Goal: Answer question/provide support: Share knowledge or assist other users

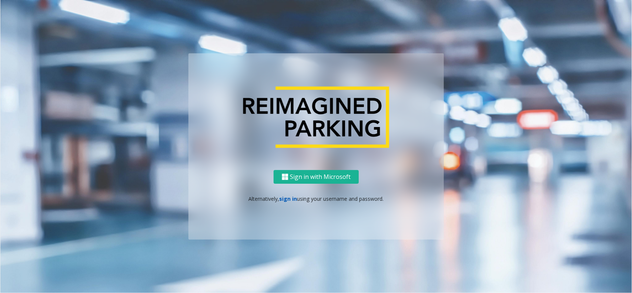
click at [293, 199] on link "sign in" at bounding box center [288, 198] width 18 height 7
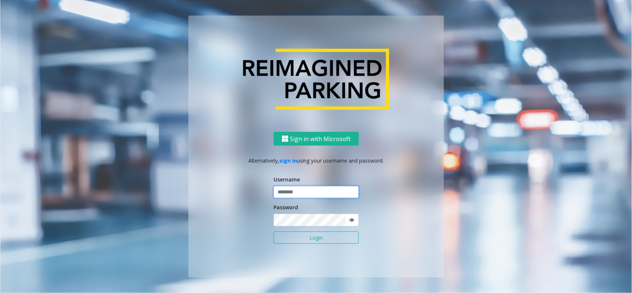
click at [328, 191] on input "text" at bounding box center [316, 192] width 85 height 13
paste input "**********"
type input "**********"
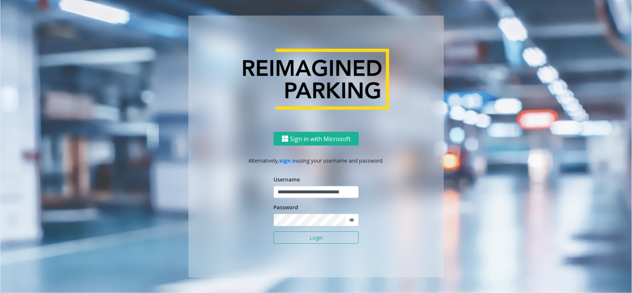
click at [326, 234] on button "Login" at bounding box center [316, 237] width 85 height 13
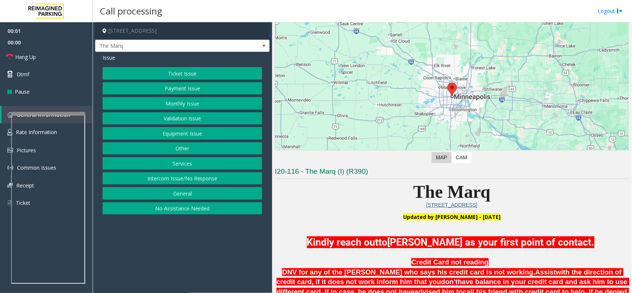
scroll to position [93, 0]
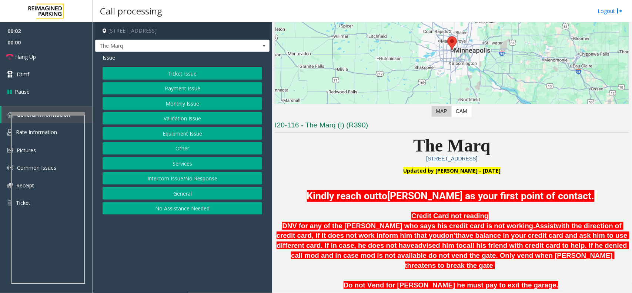
click at [343, 170] on p "Updated by [PERSON_NAME] - [DATE]" at bounding box center [452, 170] width 354 height 7
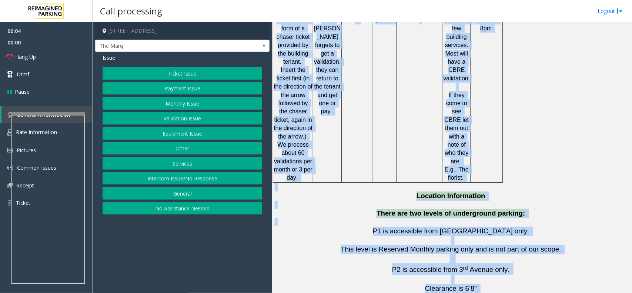
scroll to position [1344, 0]
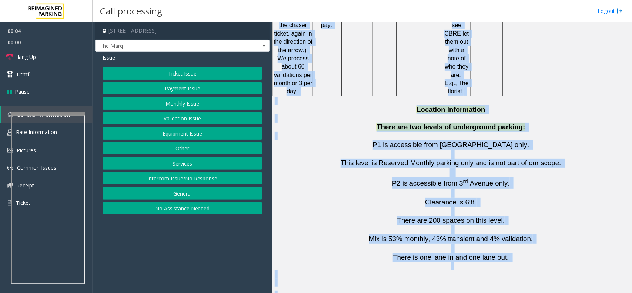
drag, startPoint x: 343, startPoint y: 170, endPoint x: 464, endPoint y: 315, distance: 189.0
click at [464, 234] on html "00:04 00:00 Hang Up Dtmf Pause General Information Rate Information Pictures Co…" at bounding box center [316, 146] width 632 height 293
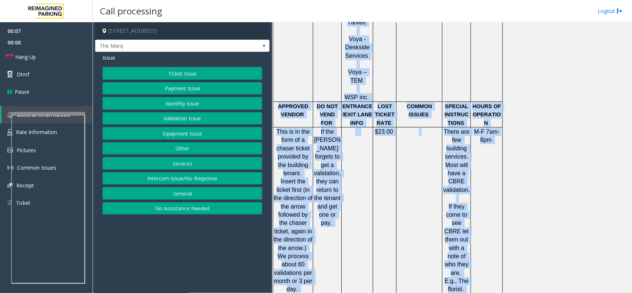
scroll to position [1112, 0]
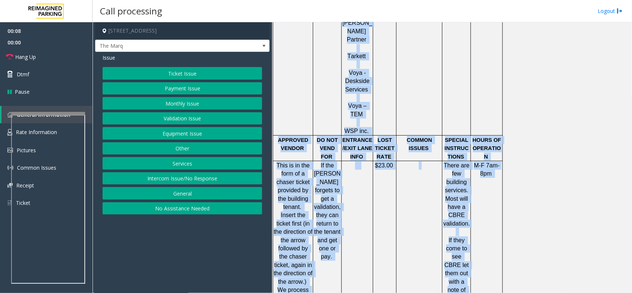
click at [389, 185] on td "$23.00" at bounding box center [384, 244] width 23 height 167
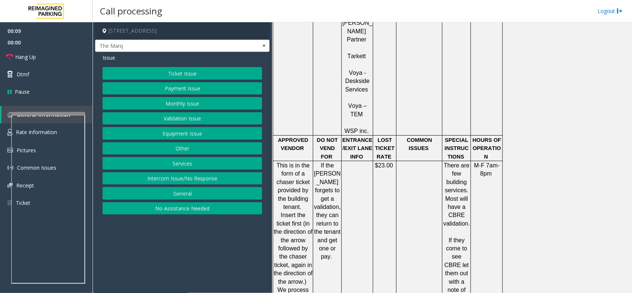
click at [158, 185] on button "Intercom Issue/No Response" at bounding box center [183, 178] width 160 height 13
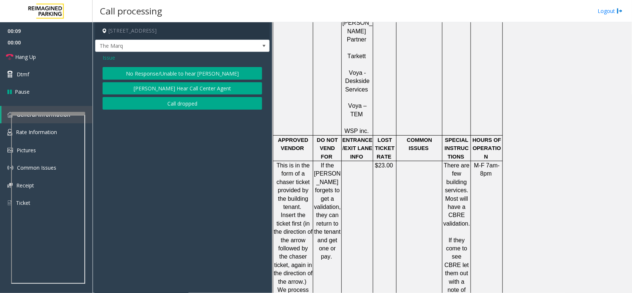
click at [147, 77] on button "No Response/Unable to hear [PERSON_NAME]" at bounding box center [183, 73] width 160 height 13
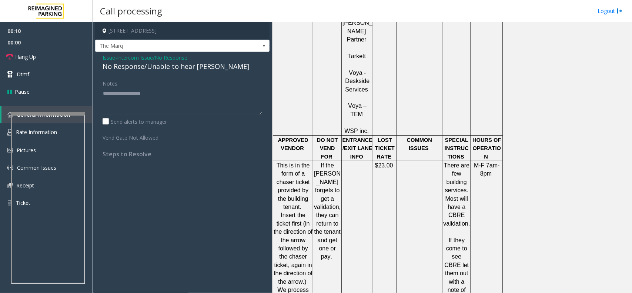
click at [145, 69] on div "No Response/Unable to hear [PERSON_NAME]" at bounding box center [183, 66] width 160 height 10
click at [138, 103] on textarea at bounding box center [183, 101] width 160 height 28
type textarea "**********"
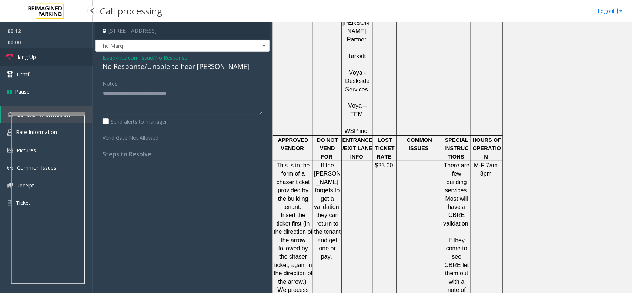
click at [32, 53] on span "Hang Up" at bounding box center [25, 57] width 21 height 8
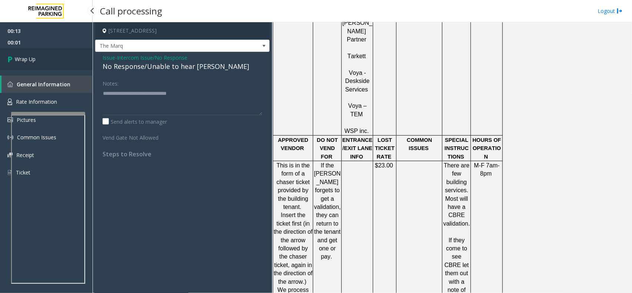
click at [32, 53] on link "Wrap Up" at bounding box center [46, 59] width 93 height 22
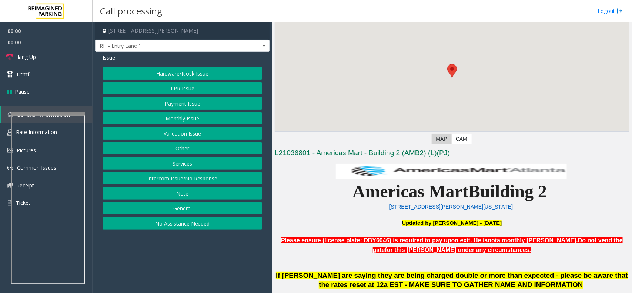
scroll to position [139, 0]
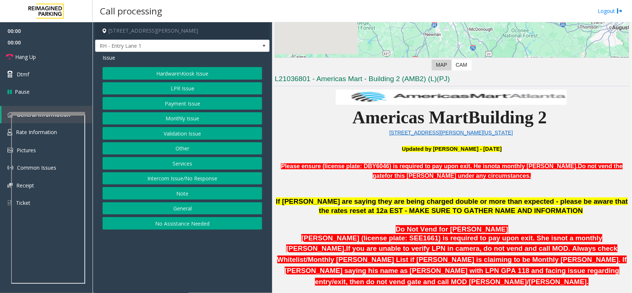
click at [359, 139] on p at bounding box center [452, 141] width 354 height 8
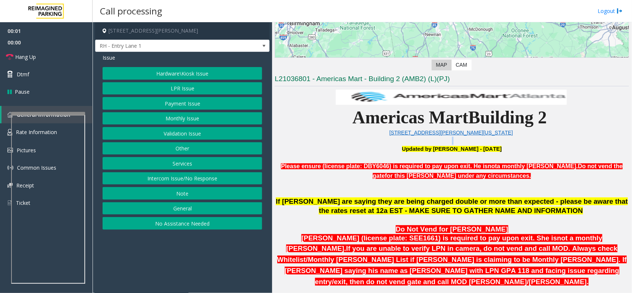
click at [359, 139] on p at bounding box center [452, 141] width 354 height 8
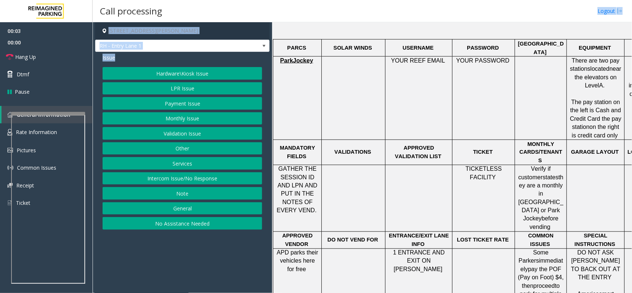
scroll to position [0, 0]
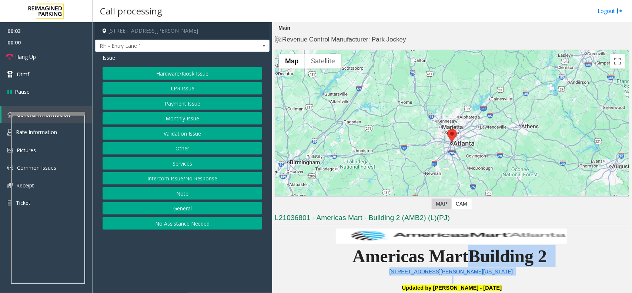
drag, startPoint x: 359, startPoint y: 139, endPoint x: 467, endPoint y: 257, distance: 159.6
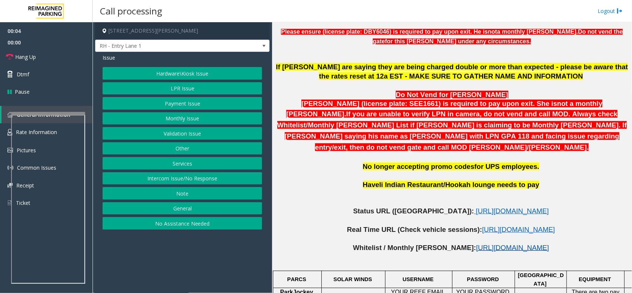
scroll to position [324, 0]
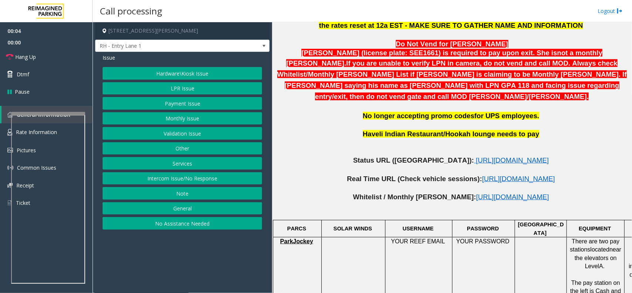
click at [453, 181] on p "Real Time URL (Check vehicle sessions): [URL][DOMAIN_NAME]" at bounding box center [452, 183] width 354 height 19
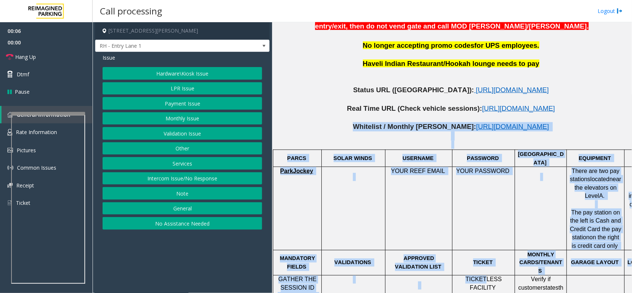
scroll to position [416, 0]
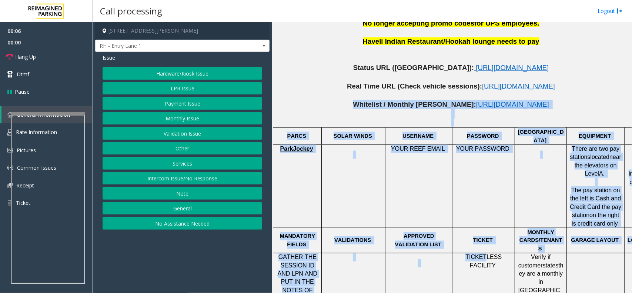
drag, startPoint x: 453, startPoint y: 181, endPoint x: 476, endPoint y: 254, distance: 76.8
click at [476, 234] on div "If parkers are saying they are being charged double or more than expected - ple…" at bounding box center [452, 218] width 354 height 599
click at [476, 234] on td "TICKETLESS FACILITY" at bounding box center [483, 286] width 63 height 67
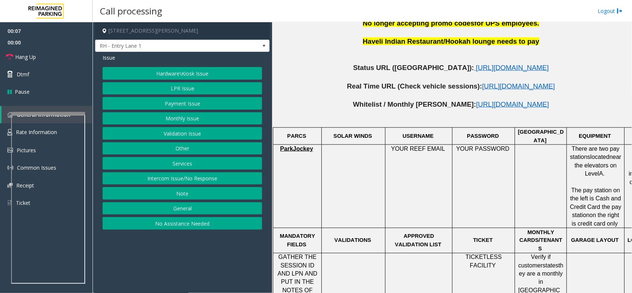
click at [185, 230] on button "No Assistance Needed" at bounding box center [183, 223] width 160 height 13
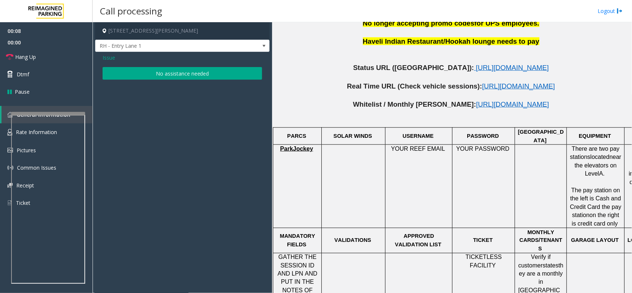
click at [141, 86] on app-call-processing-form "[STREET_ADDRESS][PERSON_NAME] RH - Entry Lane 1 Issue No assistance needed" at bounding box center [183, 157] width 180 height 271
click at [109, 63] on div "Issue No assistance needed" at bounding box center [182, 67] width 174 height 31
click at [104, 58] on span "Issue" at bounding box center [109, 58] width 13 height 8
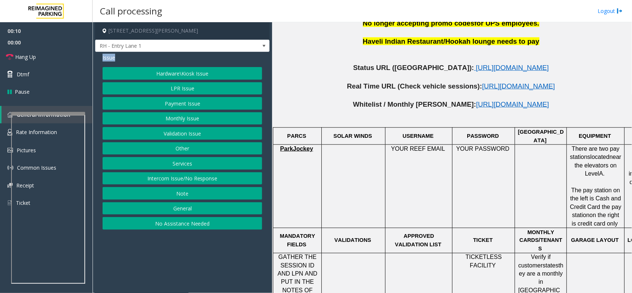
click at [104, 58] on span "Issue" at bounding box center [109, 58] width 13 height 8
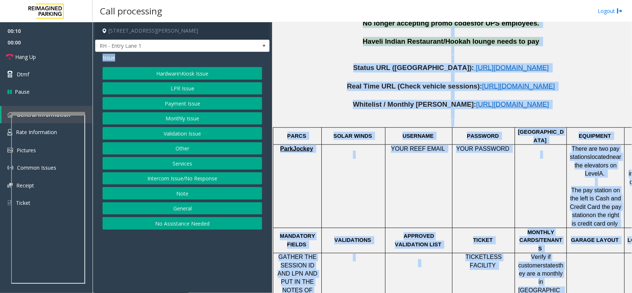
drag, startPoint x: 104, startPoint y: 58, endPoint x: 528, endPoint y: 257, distance: 467.5
click at [505, 234] on div "[STREET_ADDRESS][PERSON_NAME] RH - Entry Lane 1 Issue Hardware\Kiosk Issue LPR …" at bounding box center [362, 157] width 539 height 271
click at [505, 234] on span "they are a monthly in [GEOGRAPHIC_DATA] or Park Jockey" at bounding box center [540, 286] width 45 height 48
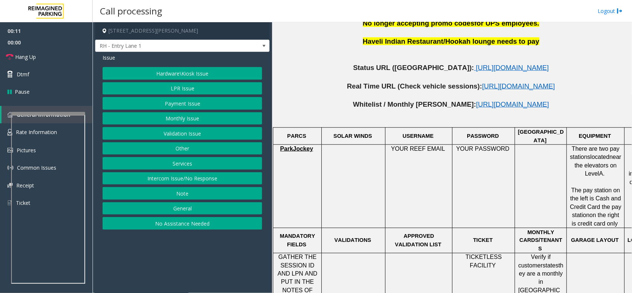
click at [495, 232] on td "TICKET" at bounding box center [483, 240] width 63 height 25
click at [505, 234] on div at bounding box center [483, 253] width 63 height 3
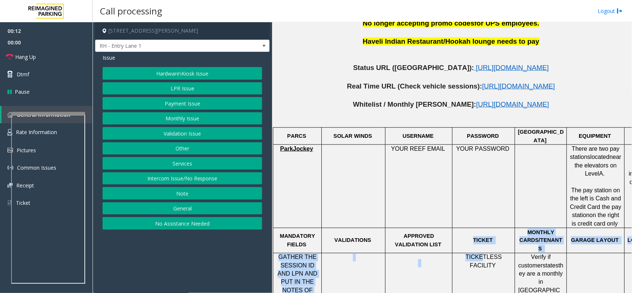
drag, startPoint x: 506, startPoint y: 234, endPoint x: 471, endPoint y: 236, distance: 35.9
click at [470, 234] on span "TICKETLESS FACILITY" at bounding box center [483, 261] width 36 height 14
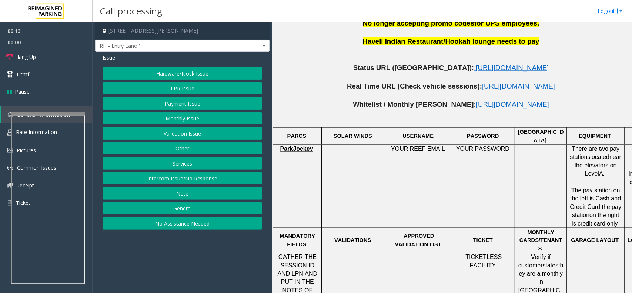
drag, startPoint x: 470, startPoint y: 236, endPoint x: 495, endPoint y: 235, distance: 25.2
click at [495, 234] on div at bounding box center [483, 253] width 63 height 3
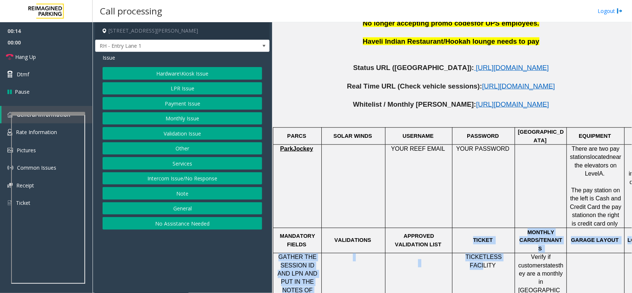
drag, startPoint x: 495, startPoint y: 235, endPoint x: 498, endPoint y: 241, distance: 6.3
click at [498, 234] on span "TICKETLESS FACILITY" at bounding box center [483, 261] width 36 height 14
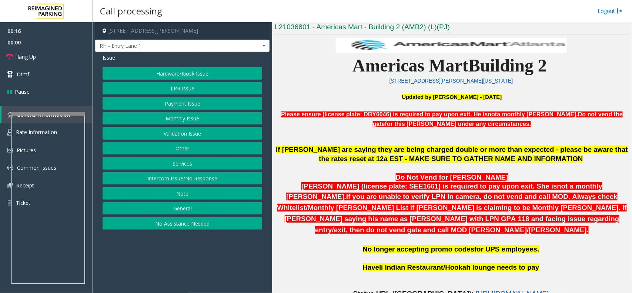
scroll to position [185, 0]
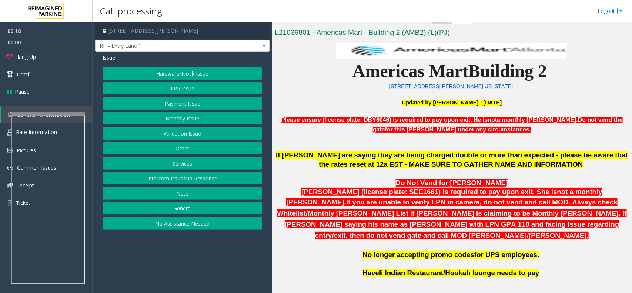
click at [188, 130] on button "Validation Issue" at bounding box center [183, 133] width 160 height 13
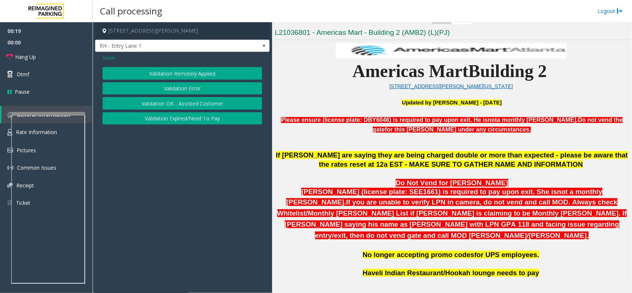
click at [111, 61] on span "Issue" at bounding box center [109, 58] width 13 height 8
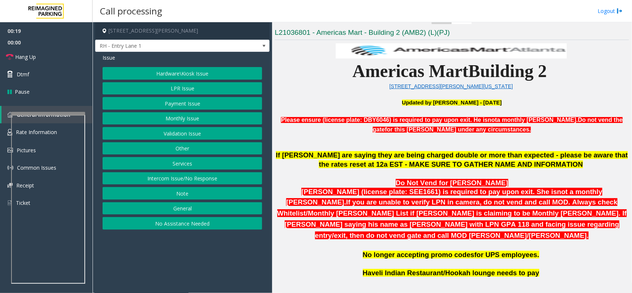
click at [144, 75] on button "Hardware\Kiosk Issue" at bounding box center [183, 73] width 160 height 13
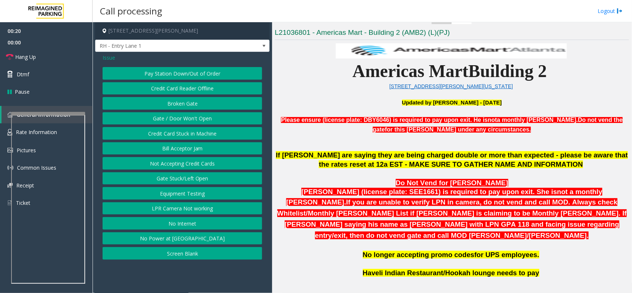
click at [178, 120] on button "Gate / Door Won't Open" at bounding box center [183, 118] width 160 height 13
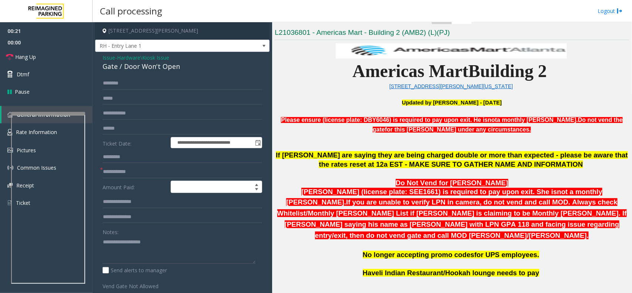
click at [160, 62] on div "Gate / Door Won't Open" at bounding box center [183, 66] width 160 height 10
copy div "Gate / Door Won't Open"
click at [175, 234] on textarea at bounding box center [179, 250] width 153 height 28
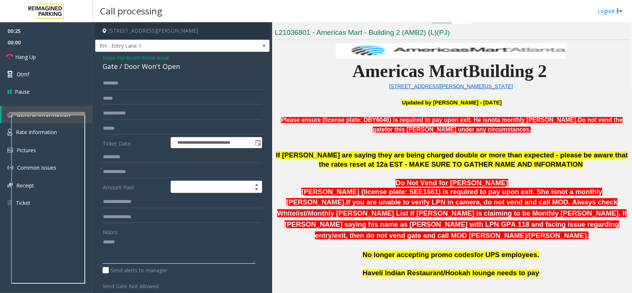
paste textarea "**********"
type textarea "**********"
click at [55, 66] on link "Dtmf" at bounding box center [46, 74] width 93 height 17
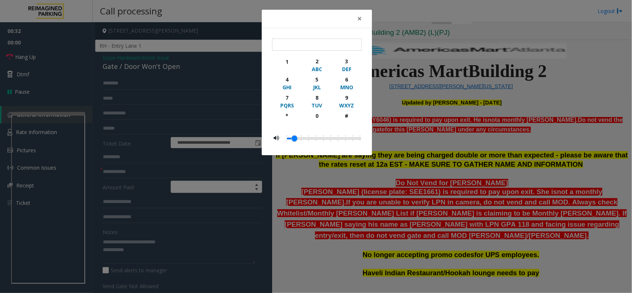
click at [54, 56] on div "× 1 2 ABC 3 DEF 4 GHI 5 JKL 6 MNO 7 PQRS 8 TUV 9 WXYZ * 0 #" at bounding box center [316, 146] width 632 height 293
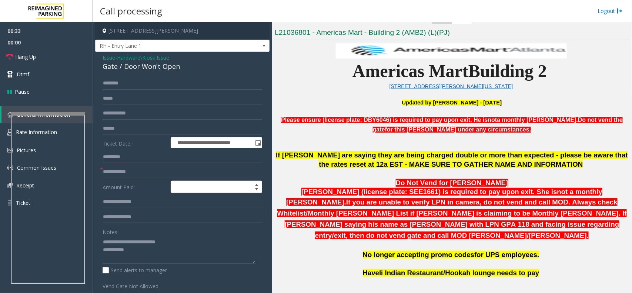
drag, startPoint x: 45, startPoint y: 56, endPoint x: 188, endPoint y: 210, distance: 209.8
click at [160, 171] on input "text" at bounding box center [183, 171] width 160 height 13
type input "*"
type input "**"
click at [61, 56] on link "Hang Up" at bounding box center [46, 56] width 93 height 17
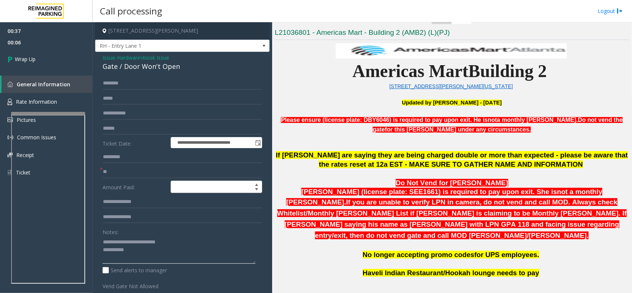
click at [136, 234] on textarea at bounding box center [179, 250] width 153 height 28
paste textarea "**********"
type textarea "**********"
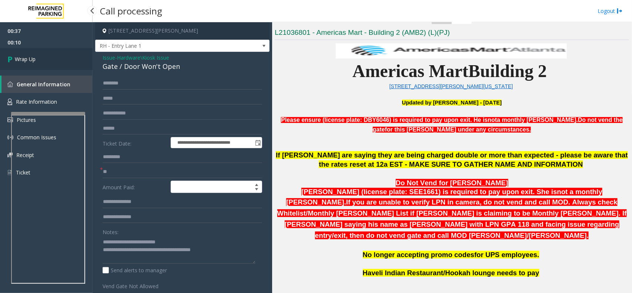
click at [30, 62] on span "Wrap Up" at bounding box center [25, 59] width 21 height 8
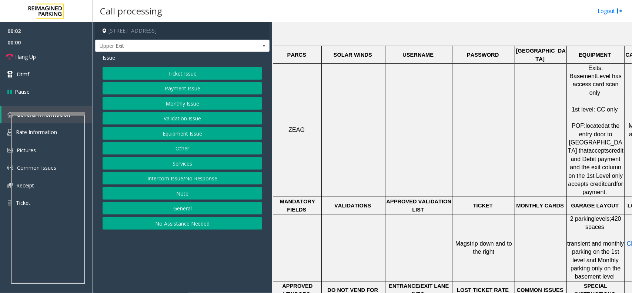
scroll to position [324, 0]
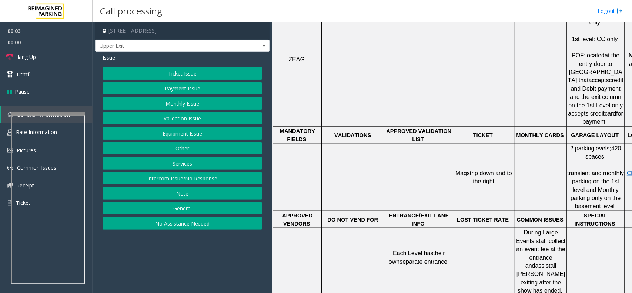
click at [186, 181] on button "Intercom Issue/No Response" at bounding box center [183, 178] width 160 height 13
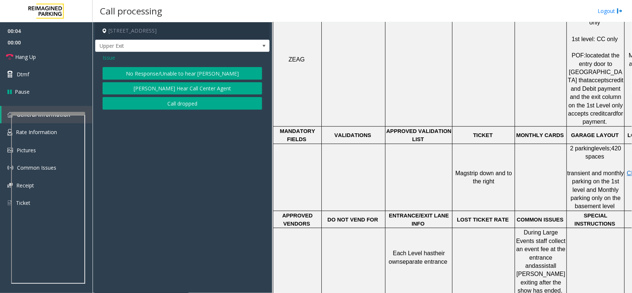
click at [184, 71] on button "No Response/Unable to hear [PERSON_NAME]" at bounding box center [183, 73] width 160 height 13
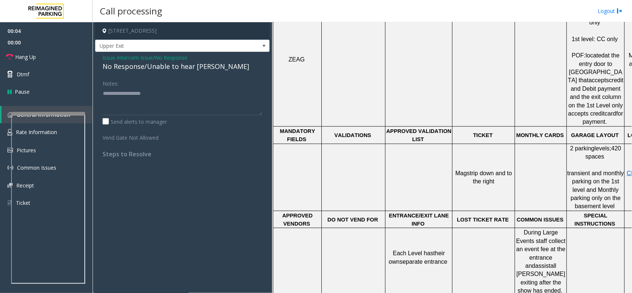
click at [184, 71] on div "No Response/Unable to hear [PERSON_NAME]" at bounding box center [183, 66] width 160 height 10
click at [182, 92] on textarea at bounding box center [183, 101] width 160 height 28
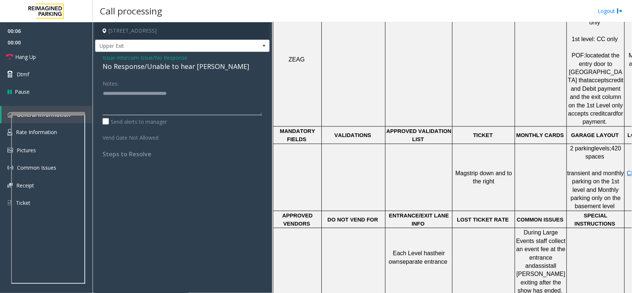
click at [182, 103] on textarea at bounding box center [183, 101] width 160 height 28
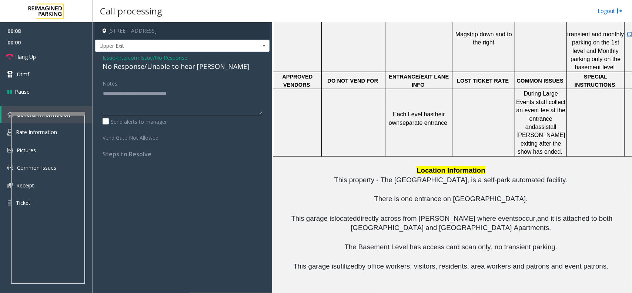
type textarea "**********"
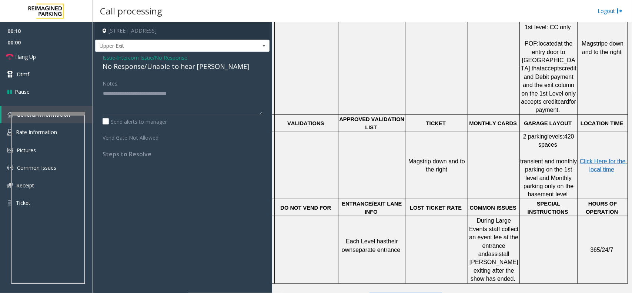
scroll to position [488, 54]
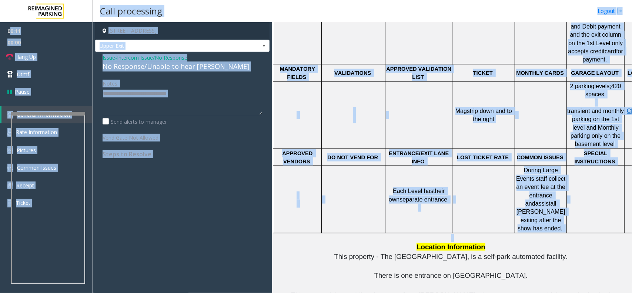
drag, startPoint x: 309, startPoint y: 131, endPoint x: -407, endPoint y: 23, distance: 724.3
click at [0, 23] on html "00:11 00:00 Hang Up Dtmf Pause General Information Rate Information Pictures Co…" at bounding box center [316, 146] width 632 height 293
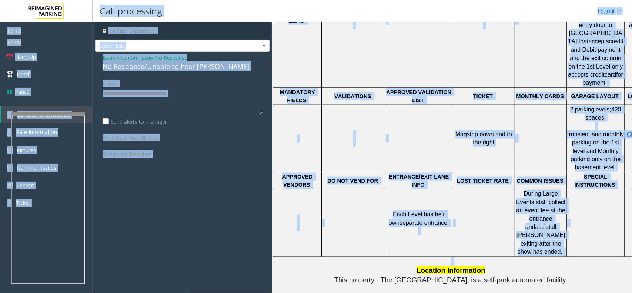
click at [130, 60] on span "Intercom Issue/No Response" at bounding box center [152, 58] width 70 height 8
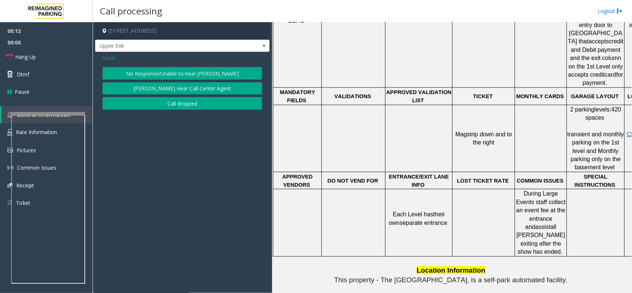
click at [99, 58] on div "Issue No Response/Unable to hear [PERSON_NAME] Cannot Hear Call Center Agent Ca…" at bounding box center [182, 82] width 174 height 61
click at [108, 58] on span "Issue" at bounding box center [109, 58] width 13 height 8
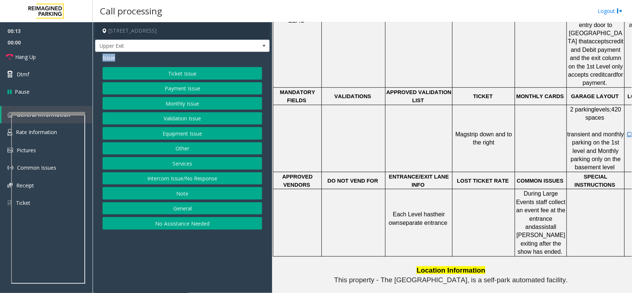
click at [108, 58] on span "Issue" at bounding box center [109, 58] width 13 height 8
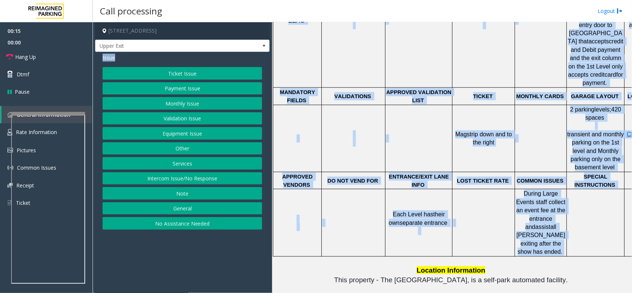
drag, startPoint x: 108, startPoint y: 58, endPoint x: 559, endPoint y: 215, distance: 477.2
click at [505, 215] on div "[STREET_ADDRESS] Upper Exit Issue Ticket Issue Payment Issue Monthly Issue Vali…" at bounding box center [362, 157] width 539 height 271
click at [505, 224] on span "all [PERSON_NAME] exiting after the show has ended." at bounding box center [541, 239] width 50 height 31
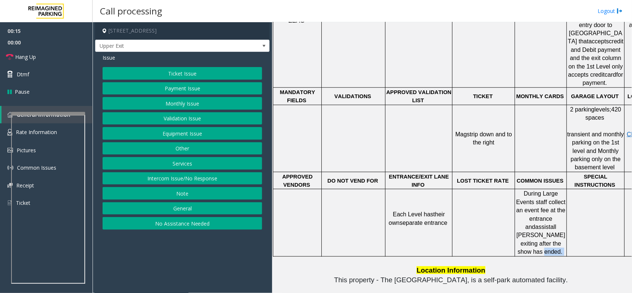
click at [505, 224] on span "all [PERSON_NAME] exiting after the show has ended." at bounding box center [541, 239] width 50 height 31
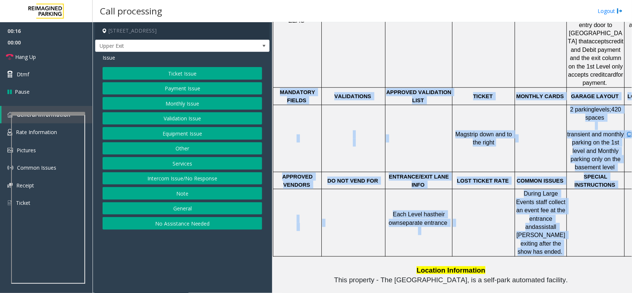
drag, startPoint x: 559, startPoint y: 215, endPoint x: 302, endPoint y: 66, distance: 297.1
click at [302, 66] on tbody "PARCS SOLAR WINDS USERNAME PASSWORD PARIS EQUIPMENT CARD INSERTION ZEAG Exits: …" at bounding box center [474, 96] width 402 height 319
click at [302, 89] on span "MANDATORY FIELDS" at bounding box center [298, 96] width 37 height 14
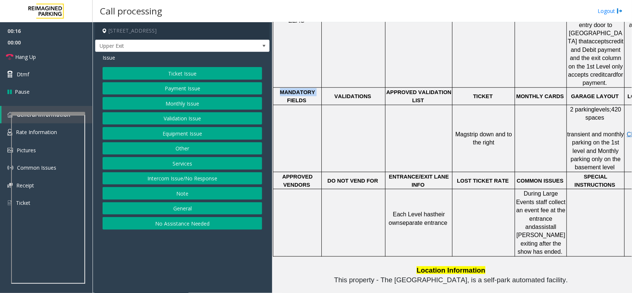
click at [302, 89] on span "MANDATORY FIELDS" at bounding box center [298, 96] width 37 height 14
drag, startPoint x: 302, startPoint y: 66, endPoint x: 299, endPoint y: 74, distance: 9.1
click at [299, 89] on span "MANDATORY FIELDS" at bounding box center [298, 96] width 37 height 14
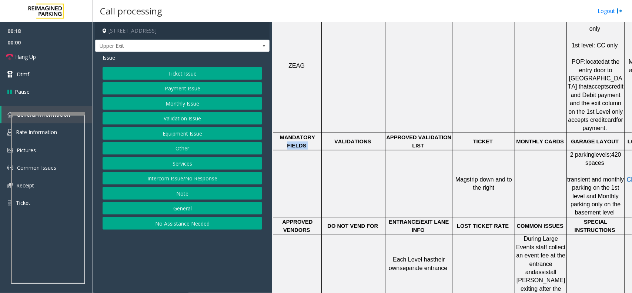
scroll to position [224, 0]
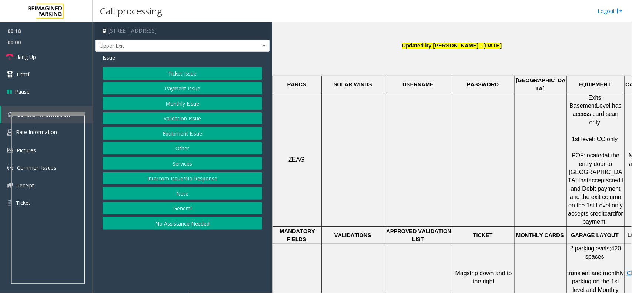
click at [299, 81] on span "PARCS" at bounding box center [296, 84] width 19 height 6
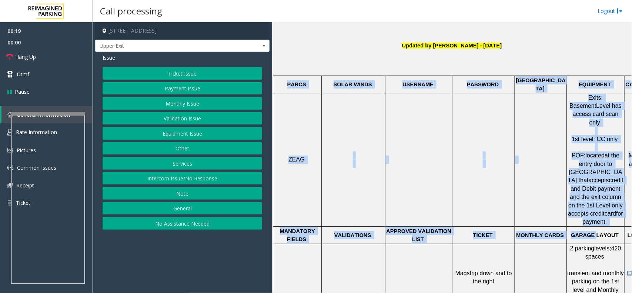
drag, startPoint x: 299, startPoint y: 81, endPoint x: 593, endPoint y: 204, distance: 319.6
click at [505, 204] on tbody "PARCS SOLAR WINDS USERNAME PASSWORD PARIS EQUIPMENT CARD INSERTION ZEAG Exits: …" at bounding box center [474, 235] width 402 height 319
click at [505, 226] on td "GARAGE LAYOUT" at bounding box center [596, 234] width 58 height 17
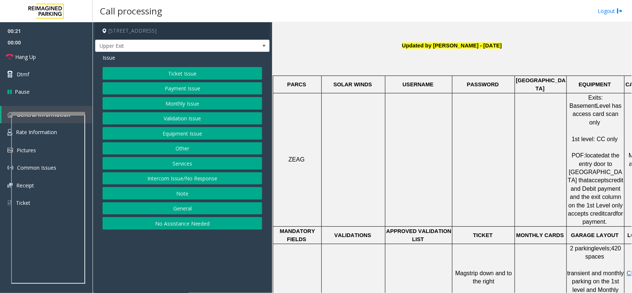
click at [505, 152] on span "located" at bounding box center [595, 155] width 19 height 6
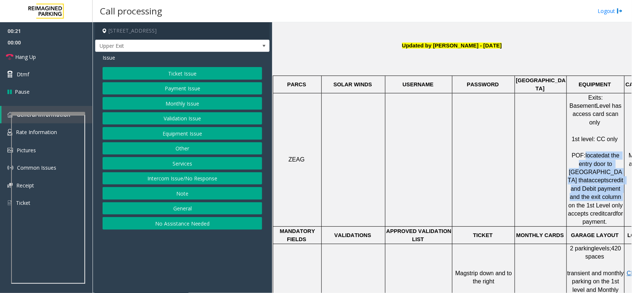
drag, startPoint x: 593, startPoint y: 137, endPoint x: 590, endPoint y: 178, distance: 40.8
click at [505, 178] on p "1st level: CC only POF: located at the entry door to [GEOGRAPHIC_DATA] that acc…" at bounding box center [595, 177] width 57 height 100
click at [140, 84] on button "Payment Issue" at bounding box center [183, 88] width 160 height 13
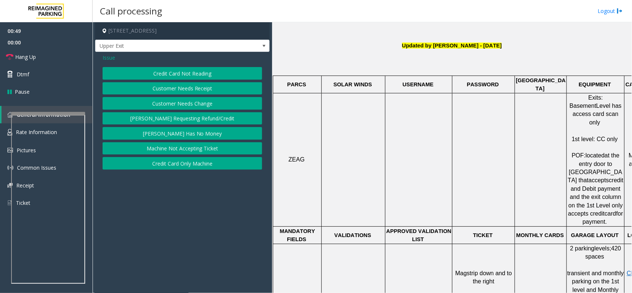
click at [140, 61] on div "Issue" at bounding box center [183, 58] width 160 height 8
click at [149, 66] on div "Issue Credit Card Not Reading Customer Needs Receipt Customer Needs Change [PER…" at bounding box center [182, 112] width 174 height 121
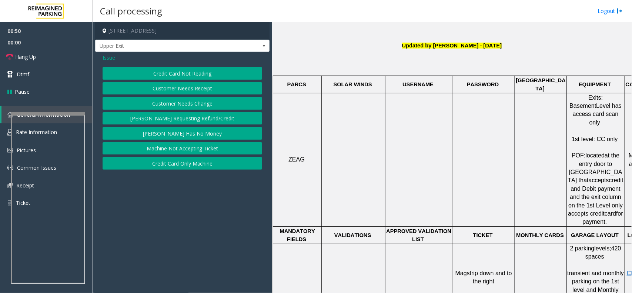
click at [151, 67] on button "Credit Card Not Reading" at bounding box center [183, 73] width 160 height 13
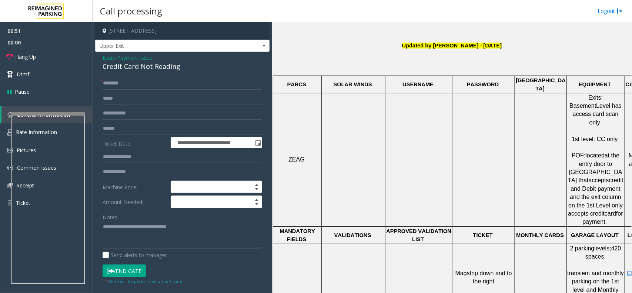
click at [151, 67] on div "Credit Card Not Reading" at bounding box center [183, 66] width 160 height 10
copy div "Credit Card Not Reading"
click at [135, 227] on textarea at bounding box center [179, 235] width 153 height 28
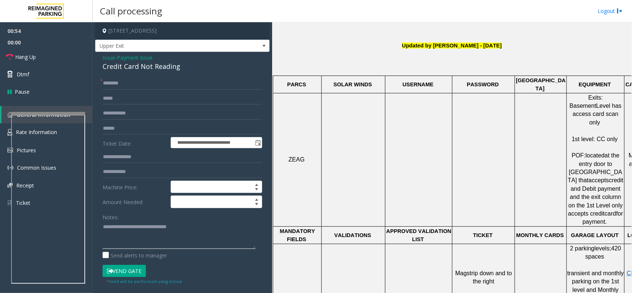
click at [135, 227] on textarea at bounding box center [179, 235] width 153 height 28
paste textarea "**********"
type textarea "**********"
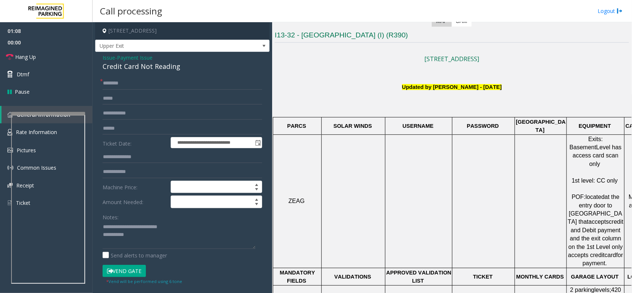
scroll to position [178, 0]
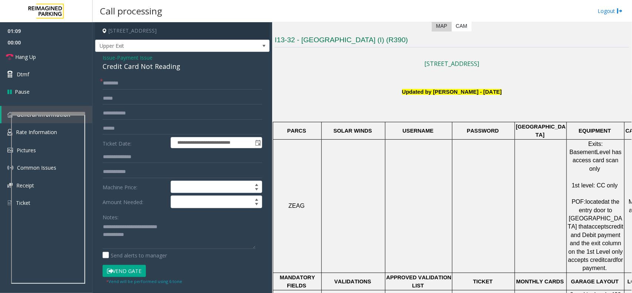
click at [505, 141] on span "Exits: Basement" at bounding box center [587, 148] width 35 height 14
drag, startPoint x: 594, startPoint y: 138, endPoint x: 595, endPoint y: 157, distance: 19.6
click at [505, 157] on div "Exits: Basement Level has access card scan only 1st level: CC only POF: located…" at bounding box center [595, 206] width 57 height 133
click at [505, 173] on p "1st level: CC only POF: located at the entry door to [GEOGRAPHIC_DATA] that acc…" at bounding box center [595, 223] width 57 height 100
click at [505, 152] on span "Level has access card scan only" at bounding box center [598, 160] width 51 height 23
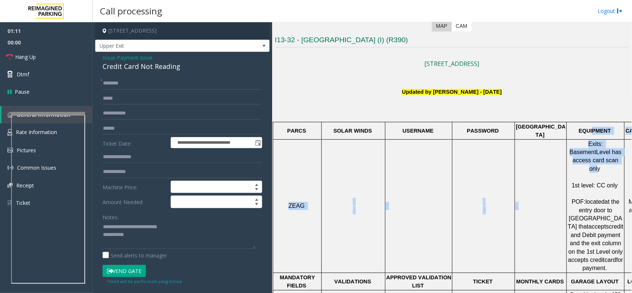
drag, startPoint x: 596, startPoint y: 147, endPoint x: 592, endPoint y: 130, distance: 17.1
click at [505, 130] on tbody "PARCS SOLAR WINDS USERNAME PASSWORD PARIS EQUIPMENT CARD INSERTION ZEAG Exits: …" at bounding box center [474, 281] width 402 height 319
click at [505, 141] on span "Exits: Basement" at bounding box center [587, 148] width 35 height 14
drag, startPoint x: 592, startPoint y: 139, endPoint x: 595, endPoint y: 148, distance: 9.9
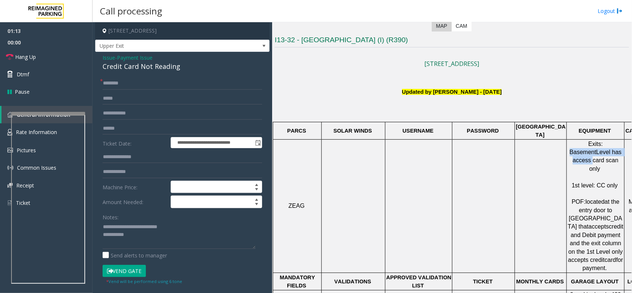
click at [505, 148] on span "Exits: Basement Level has access card scan only" at bounding box center [597, 156] width 54 height 31
click at [505, 149] on span "Level has access card scan only" at bounding box center [598, 160] width 51 height 23
click at [145, 61] on div "Credit Card Not Reading" at bounding box center [183, 66] width 160 height 10
click at [117, 56] on span "- Payment Issue" at bounding box center [133, 57] width 37 height 7
click at [114, 56] on span "Issue" at bounding box center [109, 58] width 13 height 8
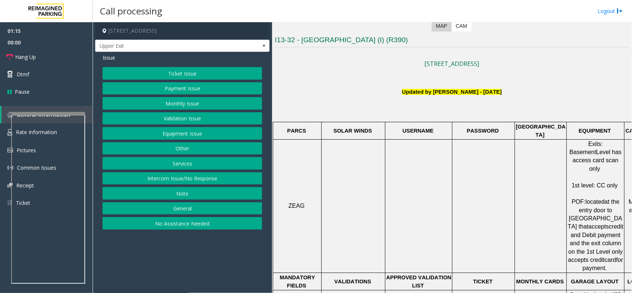
click at [114, 56] on span "Issue" at bounding box center [109, 58] width 13 height 8
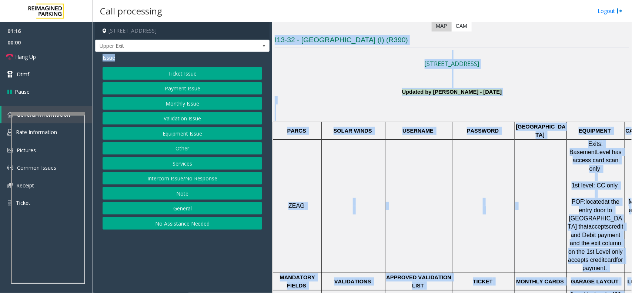
drag, startPoint x: 114, startPoint y: 56, endPoint x: 632, endPoint y: 315, distance: 579.1
click at [505, 234] on html "01:16 00:00 Hang Up Dtmf Pause General Information Rate Information Pictures Co…" at bounding box center [316, 146] width 632 height 293
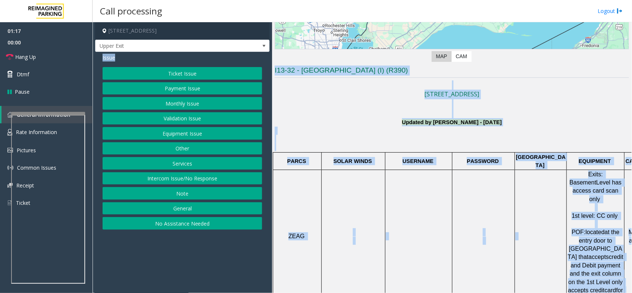
scroll to position [131, 0]
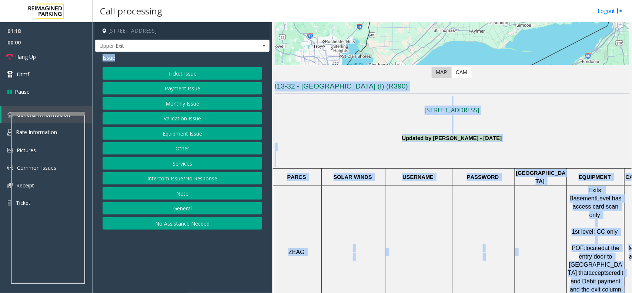
click at [182, 137] on button "Equipment Issue" at bounding box center [183, 133] width 160 height 13
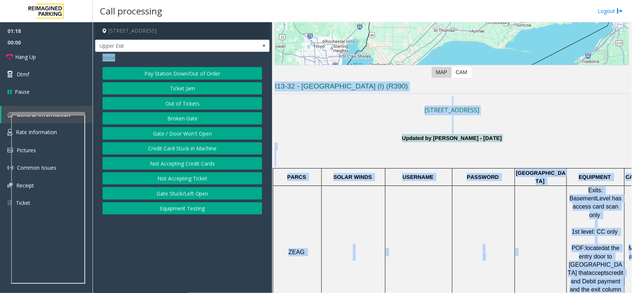
click at [182, 137] on button "Gate / Door Won't Open" at bounding box center [183, 133] width 160 height 13
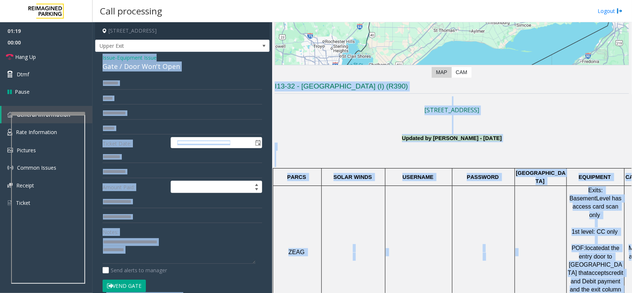
click at [141, 65] on div "Gate / Door Won't Open" at bounding box center [183, 66] width 160 height 10
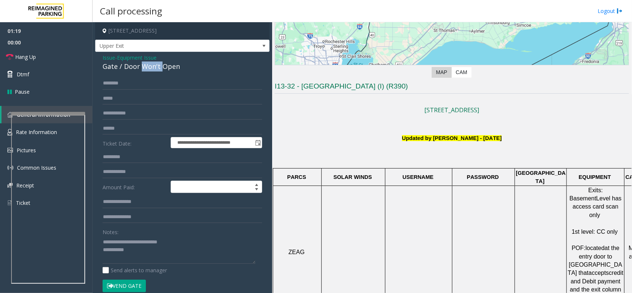
click at [141, 65] on div "Gate / Door Won't Open" at bounding box center [183, 66] width 160 height 10
click at [123, 234] on textarea at bounding box center [179, 250] width 153 height 28
drag, startPoint x: 123, startPoint y: 241, endPoint x: 185, endPoint y: 234, distance: 62.3
click at [185, 234] on div "Notes:" at bounding box center [183, 244] width 160 height 38
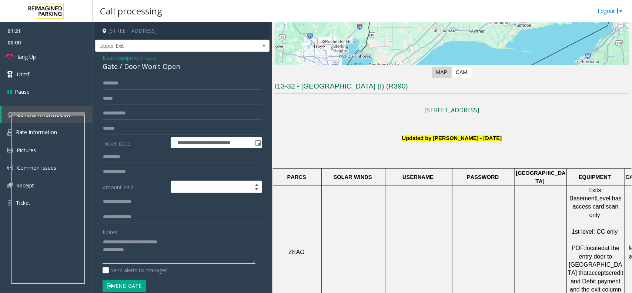
click at [194, 234] on textarea at bounding box center [179, 250] width 153 height 28
drag, startPoint x: 194, startPoint y: 241, endPoint x: 124, endPoint y: 245, distance: 69.3
click at [124, 234] on textarea at bounding box center [179, 250] width 153 height 28
paste textarea
click at [56, 59] on link "Hang Up" at bounding box center [46, 56] width 93 height 17
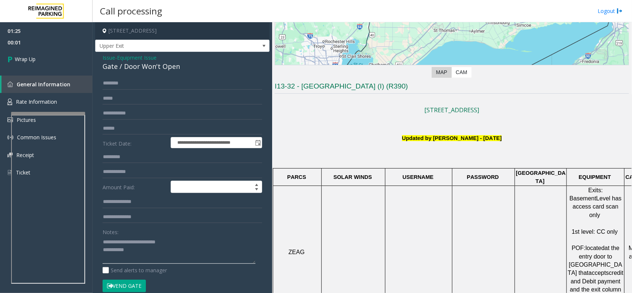
click at [145, 234] on textarea at bounding box center [179, 250] width 153 height 28
click at [137, 234] on textarea at bounding box center [179, 250] width 153 height 28
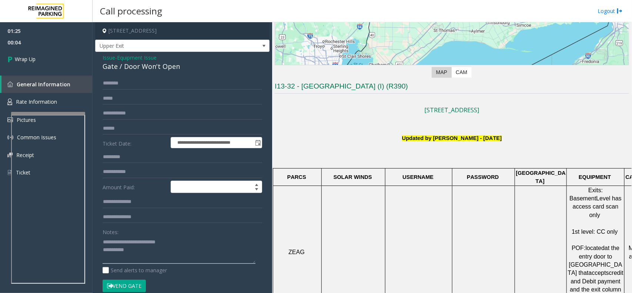
click at [137, 234] on textarea at bounding box center [179, 250] width 153 height 28
paste textarea "**********"
type textarea "**********"
click at [26, 45] on span "00:05" at bounding box center [46, 42] width 93 height 11
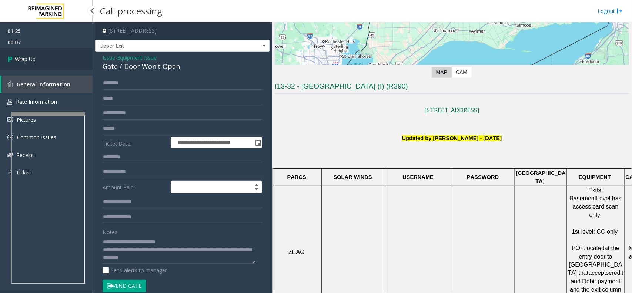
click at [36, 64] on link "Wrap Up" at bounding box center [46, 59] width 93 height 22
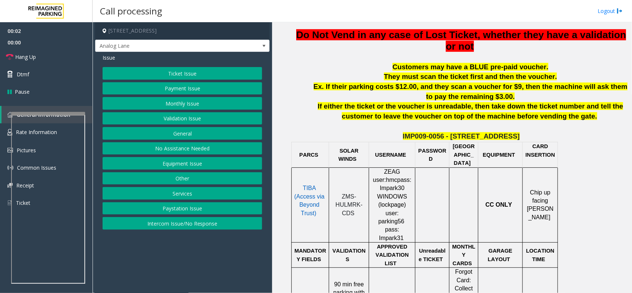
scroll to position [278, 0]
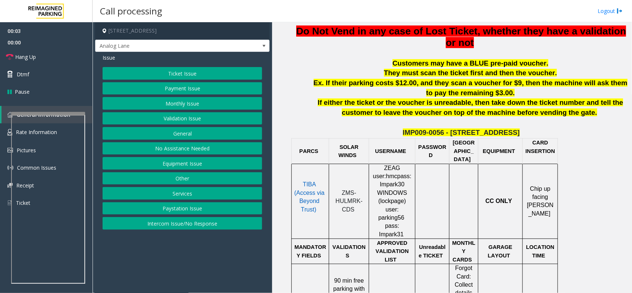
click at [361, 41] on p "Do Not Vend in any case of Lost Ticket, whether they have a validation or not" at bounding box center [461, 37] width 336 height 23
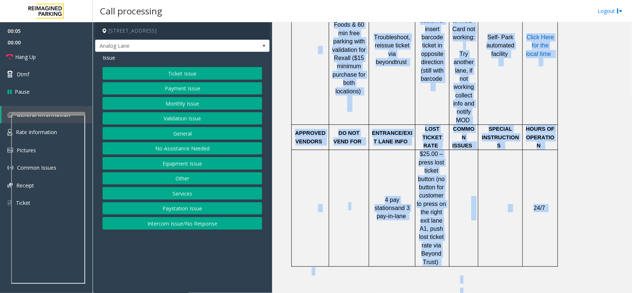
scroll to position [625, 0]
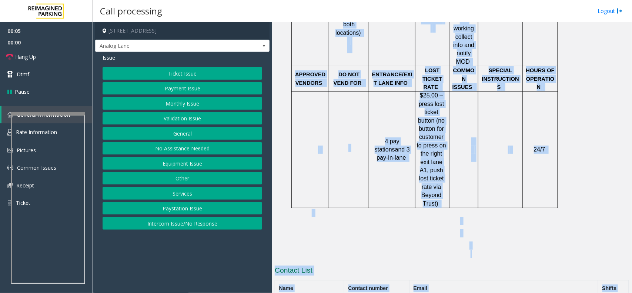
drag, startPoint x: 361, startPoint y: 41, endPoint x: 318, endPoint y: 24, distance: 46.5
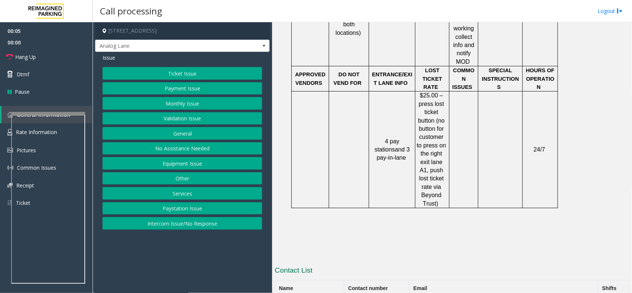
click at [339, 17] on div "Call processing Logout" at bounding box center [362, 11] width 539 height 22
drag, startPoint x: 200, startPoint y: 215, endPoint x: 204, endPoint y: 221, distance: 6.9
click at [204, 221] on div "Ticket Issue Payment Issue Monthly Issue Validation Issue General No Assistance…" at bounding box center [183, 148] width 160 height 163
drag, startPoint x: 204, startPoint y: 221, endPoint x: 207, endPoint y: 169, distance: 51.9
click at [204, 221] on button "Intercom Issue/No Response" at bounding box center [183, 223] width 160 height 13
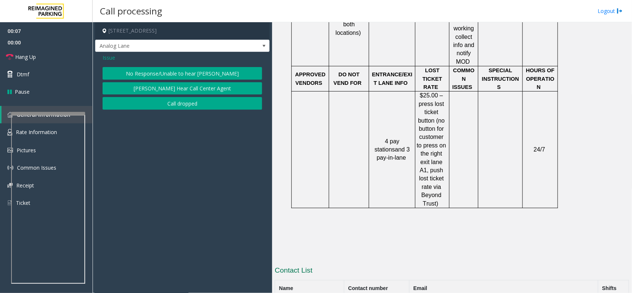
click at [197, 65] on div "Issue No Response/Unable to hear [PERSON_NAME] Cannot Hear Call Center Agent Ca…" at bounding box center [182, 82] width 174 height 61
click at [196, 67] on div "Issue No Response/Unable to hear [PERSON_NAME] Cannot Hear Call Center Agent Ca…" at bounding box center [182, 82] width 174 height 61
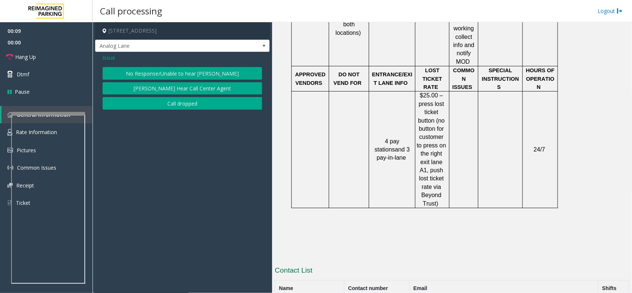
click at [197, 68] on button "No Response/Unable to hear [PERSON_NAME]" at bounding box center [183, 73] width 160 height 13
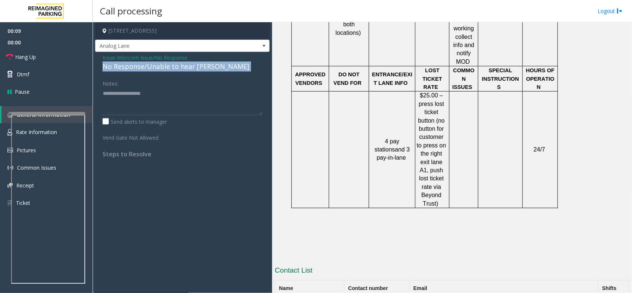
click at [197, 68] on div "No Response/Unable to hear [PERSON_NAME]" at bounding box center [183, 66] width 160 height 10
drag, startPoint x: 197, startPoint y: 72, endPoint x: 197, endPoint y: 97, distance: 25.2
click at [197, 97] on div "Issue - Intercom Issue/No Response No Response/Unable to hear [PERSON_NAME] Not…" at bounding box center [182, 108] width 174 height 113
click at [183, 71] on div "No Response/Unable to hear [PERSON_NAME]" at bounding box center [183, 66] width 160 height 10
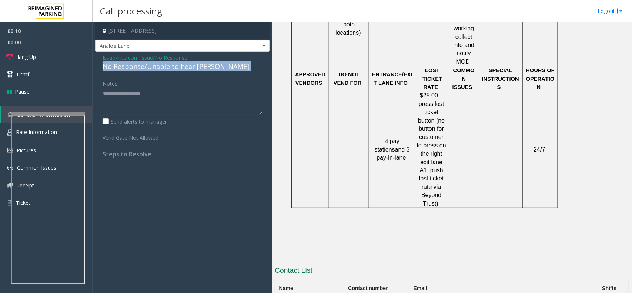
click at [183, 71] on div "No Response/Unable to hear [PERSON_NAME]" at bounding box center [183, 66] width 160 height 10
click at [176, 97] on textarea at bounding box center [183, 101] width 160 height 28
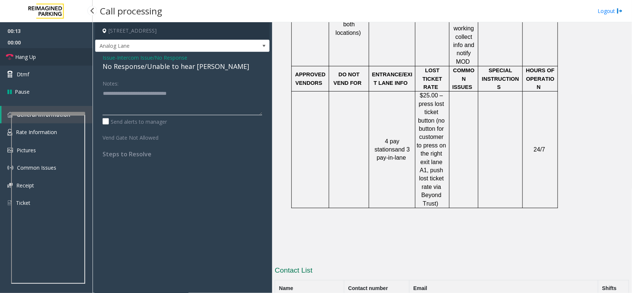
type textarea "**********"
click at [13, 56] on link "Hang Up" at bounding box center [46, 56] width 93 height 17
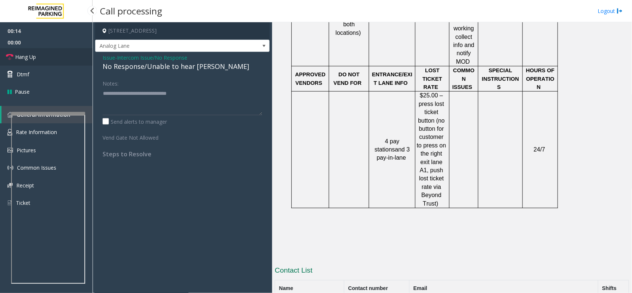
click at [13, 56] on link "Hang Up" at bounding box center [46, 56] width 93 height 17
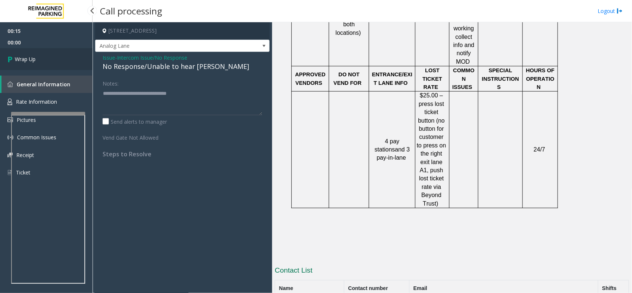
click at [13, 56] on icon at bounding box center [10, 59] width 7 height 12
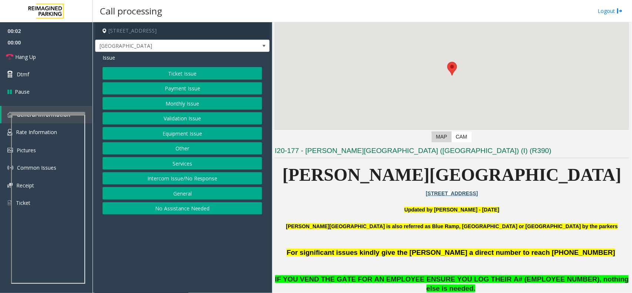
scroll to position [185, 0]
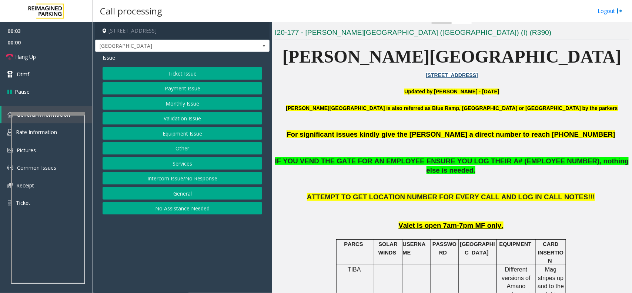
click at [449, 164] on span "IF YOU VEND THE GATE FOR AN EMPLOYEE ENSURE YOU LOG THEIR A# (EMPLOYEE NUMBER),…" at bounding box center [452, 165] width 354 height 17
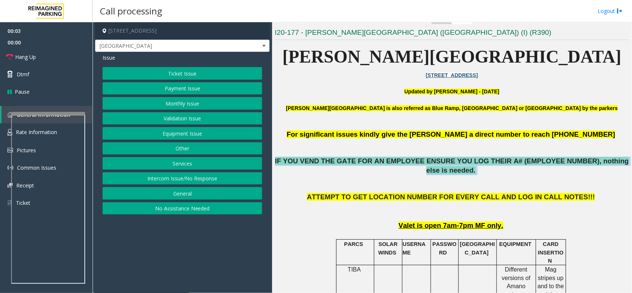
click at [449, 164] on span "IF YOU VEND THE GATE FOR AN EMPLOYEE ENSURE YOU LOG THEIR A# (EMPLOYEE NUMBER),…" at bounding box center [452, 165] width 354 height 17
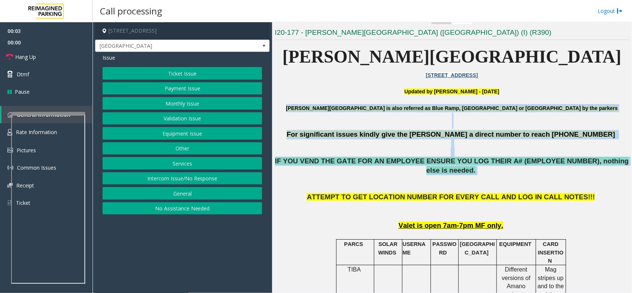
drag, startPoint x: 449, startPoint y: 164, endPoint x: 375, endPoint y: 110, distance: 91.1
click at [375, 110] on b "[PERSON_NAME][GEOGRAPHIC_DATA] is also referred as Blue Ramp, [GEOGRAPHIC_DATA]…" at bounding box center [452, 108] width 332 height 6
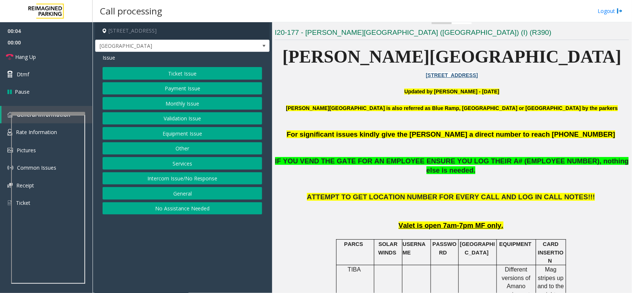
click at [250, 180] on button "Intercom Issue/No Response" at bounding box center [183, 178] width 160 height 13
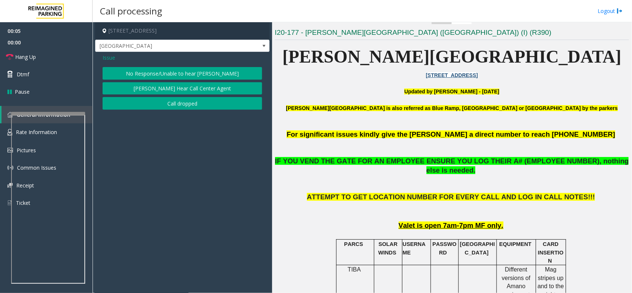
click at [161, 83] on button "[PERSON_NAME] Hear Call Center Agent" at bounding box center [183, 88] width 160 height 13
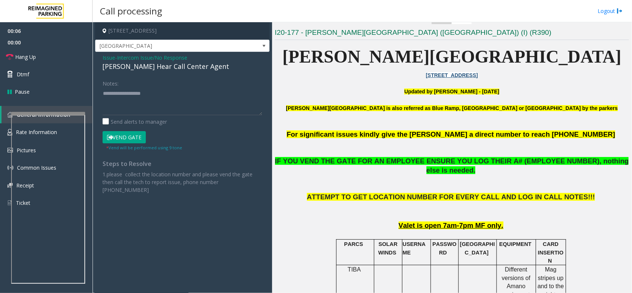
click at [157, 60] on span "Intercom Issue/No Response" at bounding box center [152, 58] width 70 height 8
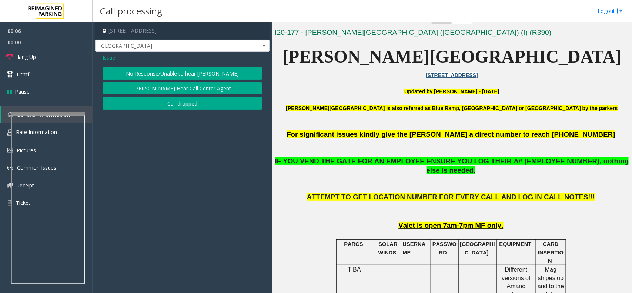
click at [167, 71] on button "No Response/Unable to hear [PERSON_NAME]" at bounding box center [183, 73] width 160 height 13
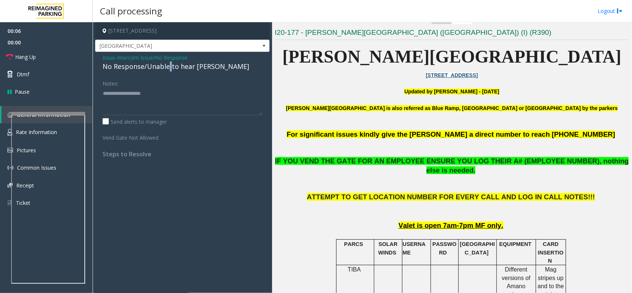
click at [167, 71] on div "No Response/Unable to hear [PERSON_NAME]" at bounding box center [183, 66] width 160 height 10
type textarea "**********"
click at [71, 54] on link "Hang Up" at bounding box center [46, 56] width 93 height 17
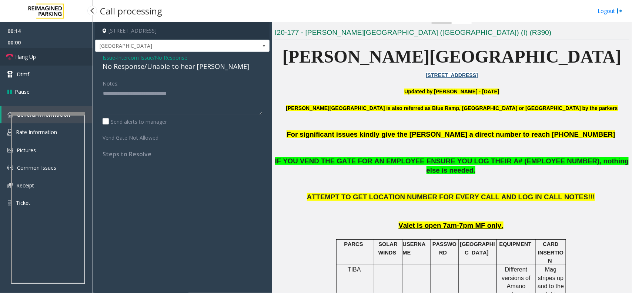
click at [71, 54] on link "Hang Up" at bounding box center [46, 56] width 93 height 17
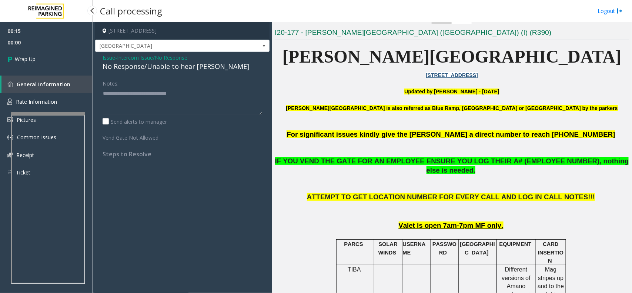
click at [71, 54] on link "Wrap Up" at bounding box center [46, 59] width 93 height 22
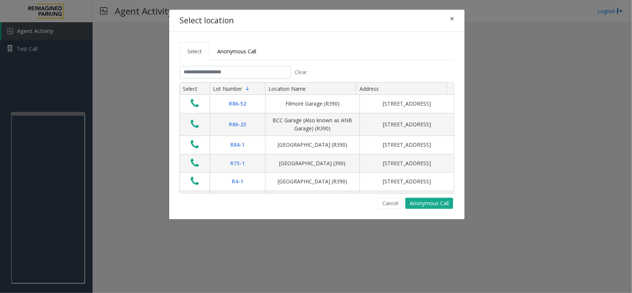
drag, startPoint x: 396, startPoint y: 197, endPoint x: 342, endPoint y: 199, distance: 53.7
click at [395, 197] on tab "Clear Select Lot Number Location Name Address R86-[GEOGRAPHIC_DATA][STREET_ADDR…" at bounding box center [317, 137] width 275 height 143
click at [387, 195] on tab "Clear Select Lot Number Location Name Address R86-[GEOGRAPHIC_DATA][STREET_ADDR…" at bounding box center [317, 137] width 275 height 143
click at [387, 198] on button "Cancel" at bounding box center [391, 203] width 26 height 11
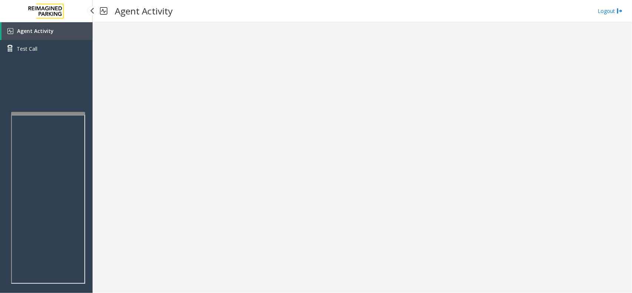
click at [50, 26] on link "Agent Activity" at bounding box center [46, 31] width 91 height 18
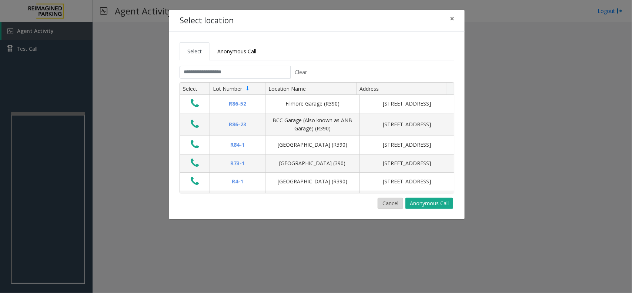
click at [395, 201] on button "Cancel" at bounding box center [391, 203] width 26 height 11
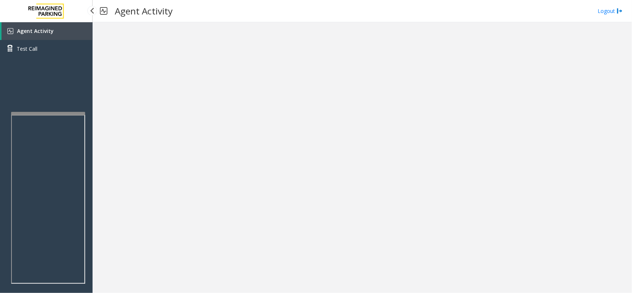
click at [52, 38] on link "Agent Activity" at bounding box center [46, 31] width 91 height 18
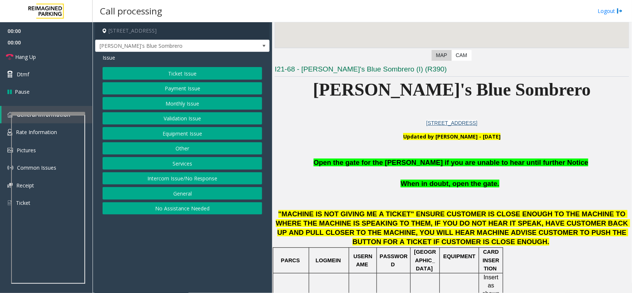
scroll to position [231, 0]
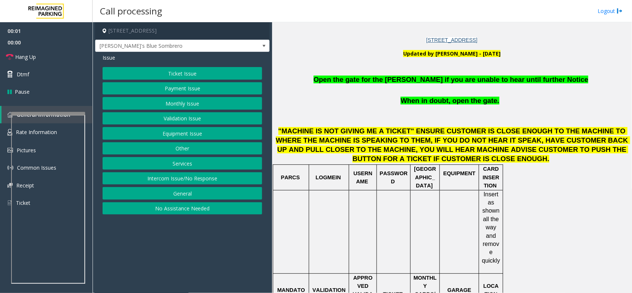
click at [167, 128] on button "Equipment Issue" at bounding box center [183, 133] width 160 height 13
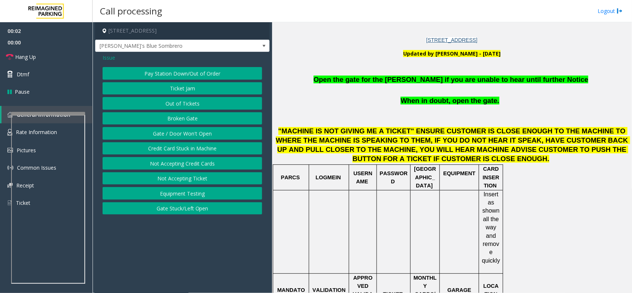
click at [167, 128] on button "Gate / Door Won't Open" at bounding box center [183, 133] width 160 height 13
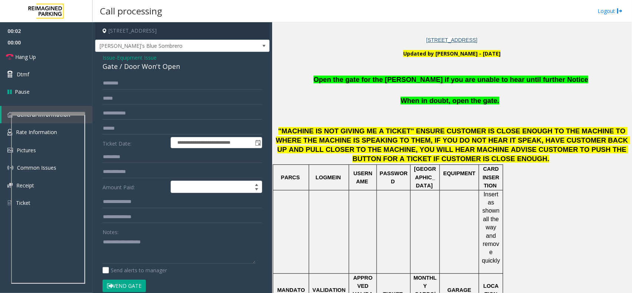
click at [413, 80] on span "Open the gate for the [PERSON_NAME] if you are unable to hear until further Not…" at bounding box center [451, 80] width 275 height 8
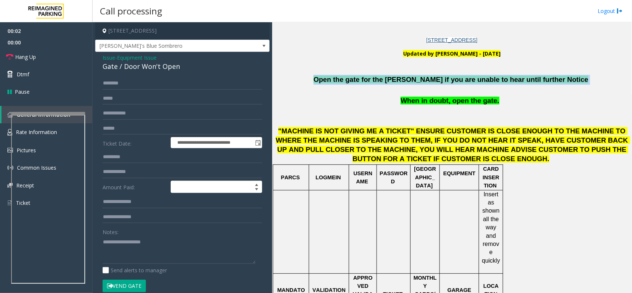
click at [413, 80] on span "Open the gate for the [PERSON_NAME] if you are unable to hear until further Not…" at bounding box center [451, 80] width 275 height 8
copy p "Open the gate for the [PERSON_NAME] if you are unable to hear until further Not…"
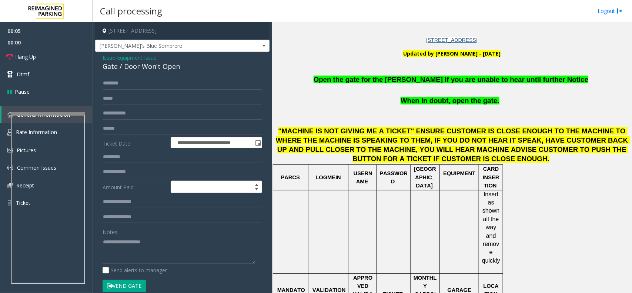
drag, startPoint x: 128, startPoint y: 260, endPoint x: 114, endPoint y: 56, distance: 205.2
click at [114, 56] on span "Issue" at bounding box center [109, 58] width 13 height 8
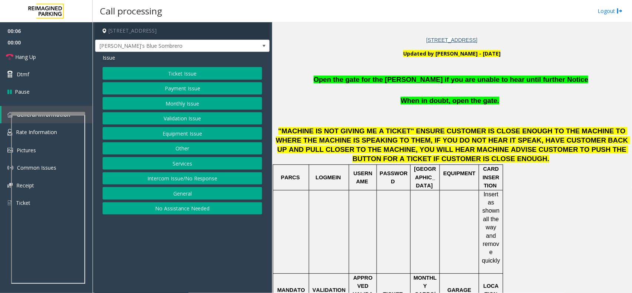
click at [114, 56] on span "Issue" at bounding box center [109, 58] width 13 height 8
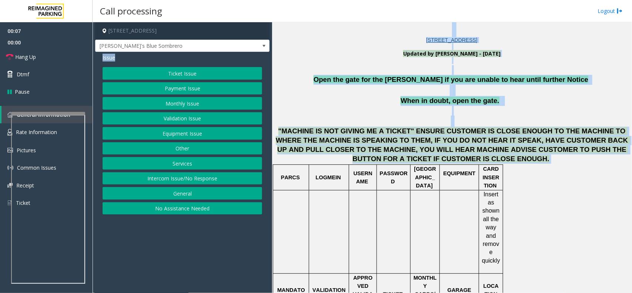
drag, startPoint x: 114, startPoint y: 56, endPoint x: 448, endPoint y: 150, distance: 347.3
click at [448, 150] on div "[STREET_ADDRESS] [PERSON_NAME]'s Blue Sombrero Issue Ticket Issue Payment Issue…" at bounding box center [362, 157] width 539 height 271
click at [448, 150] on span ""MACHINE IS NOT GIVING ME A TICKET" ENSURE CUSTOMER IS CLOSE ENOUGH TO THE MACH…" at bounding box center [453, 144] width 354 height 35
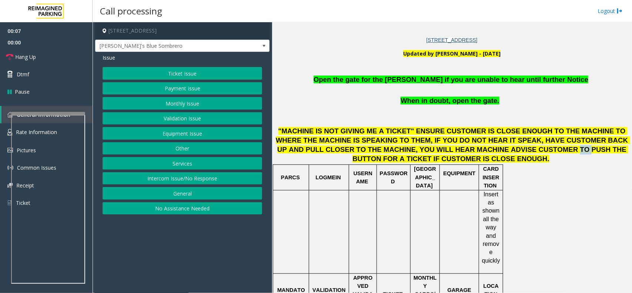
click at [448, 150] on span ""MACHINE IS NOT GIVING ME A TICKET" ENSURE CUSTOMER IS CLOSE ENOUGH TO THE MACH…" at bounding box center [453, 144] width 354 height 35
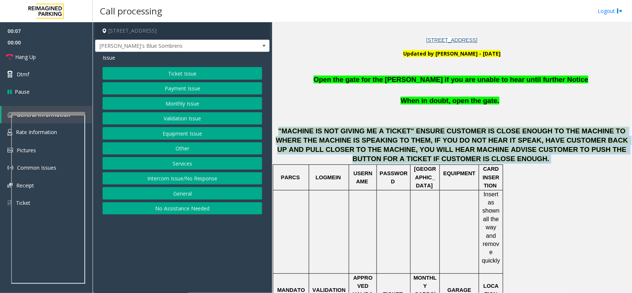
click at [448, 150] on span ""MACHINE IS NOT GIVING ME A TICKET" ENSURE CUSTOMER IS CLOSE ENOUGH TO THE MACH…" at bounding box center [453, 144] width 354 height 35
drag, startPoint x: 448, startPoint y: 150, endPoint x: 405, endPoint y: 92, distance: 72.7
click at [405, 92] on h1 "Open the gate for the [PERSON_NAME] if you are unable to hear until further Not…" at bounding box center [452, 114] width 354 height 98
click at [405, 92] on p at bounding box center [452, 90] width 354 height 11
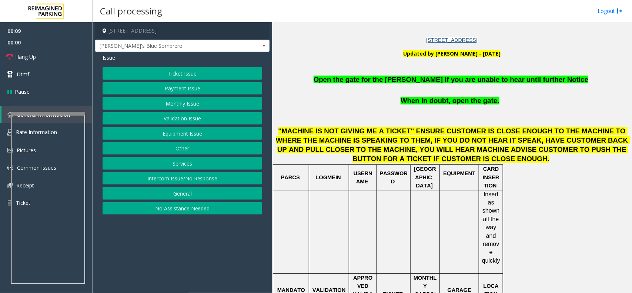
click at [182, 89] on button "Payment Issue" at bounding box center [183, 88] width 160 height 13
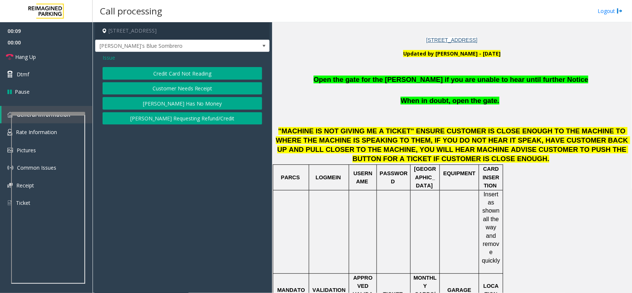
click at [178, 69] on button "Credit Card Not Reading" at bounding box center [183, 73] width 160 height 13
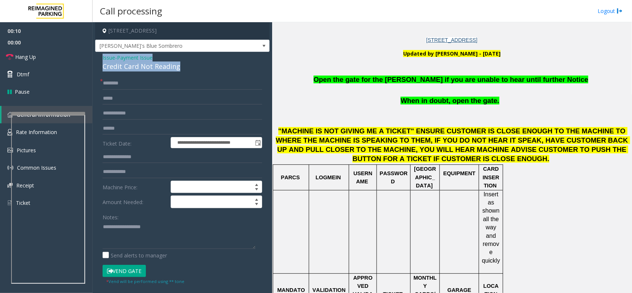
click at [178, 69] on div "Credit Card Not Reading" at bounding box center [183, 66] width 160 height 10
paste textarea "**********"
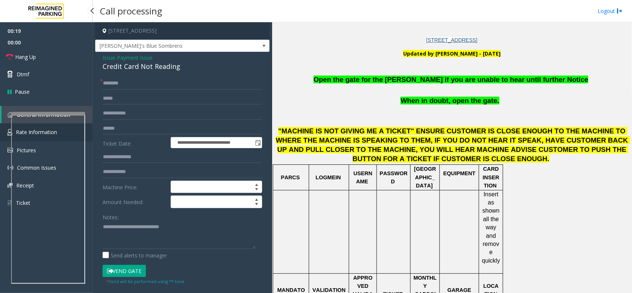
click at [6, 126] on link "Rate Information" at bounding box center [46, 132] width 93 height 18
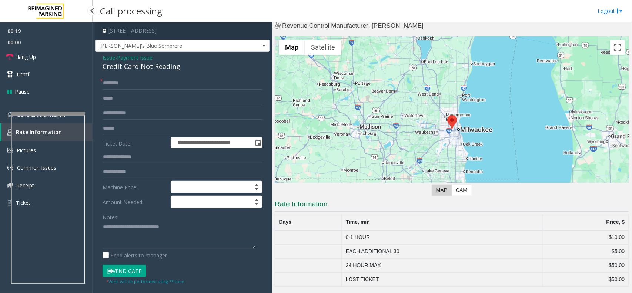
scroll to position [14, 0]
click at [161, 234] on textarea at bounding box center [179, 235] width 153 height 28
paste textarea "**********"
click at [6, 120] on link "General Information" at bounding box center [46, 114] width 93 height 17
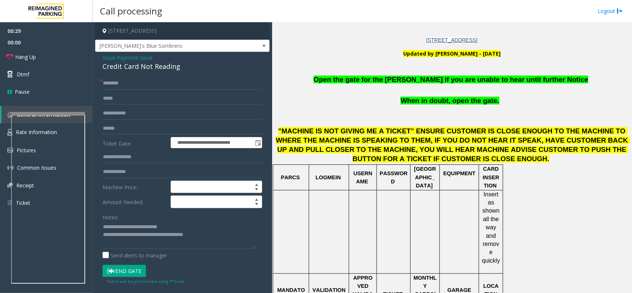
scroll to position [278, 0]
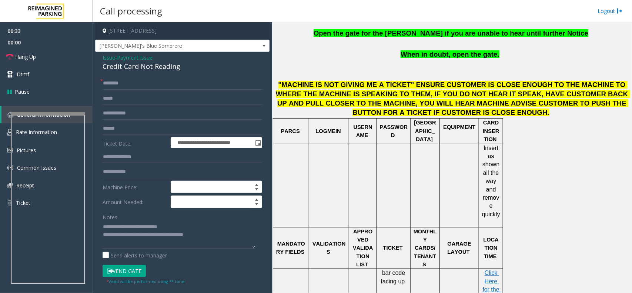
click at [111, 76] on div "**********" at bounding box center [182, 220] width 174 height 337
click at [119, 79] on input "text" at bounding box center [183, 83] width 160 height 13
click at [154, 89] on input "text" at bounding box center [183, 83] width 160 height 13
click at [154, 84] on input "text" at bounding box center [183, 83] width 160 height 13
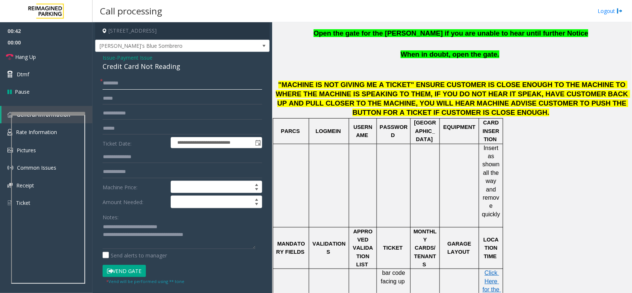
click at [154, 84] on input "text" at bounding box center [183, 83] width 160 height 13
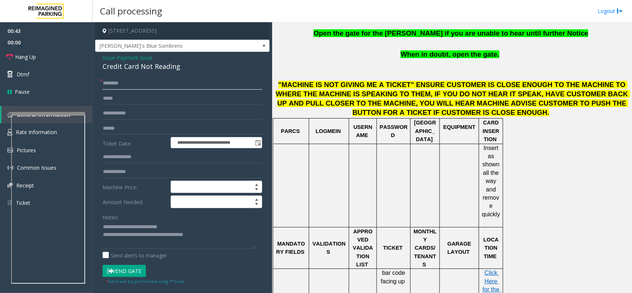
click at [154, 84] on input "text" at bounding box center [183, 83] width 160 height 13
click at [131, 234] on button "Vend Gate" at bounding box center [124, 271] width 43 height 13
click at [137, 234] on textarea at bounding box center [179, 235] width 153 height 28
drag, startPoint x: 137, startPoint y: 236, endPoint x: 238, endPoint y: 254, distance: 102.6
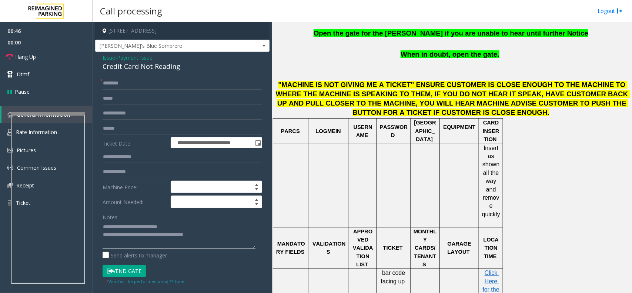
click at [238, 234] on div "Notes: Send alerts to manager" at bounding box center [183, 235] width 160 height 48
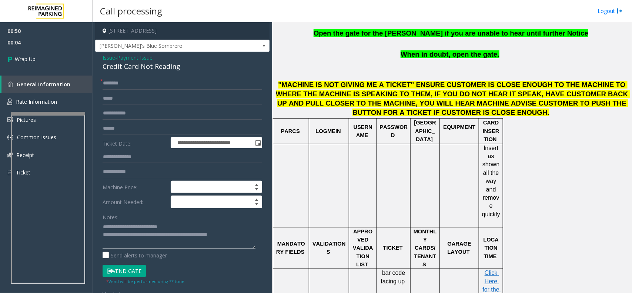
type textarea "**********"
click at [196, 83] on input "text" at bounding box center [183, 83] width 160 height 13
type input "**"
click at [56, 65] on link "Wrap Up" at bounding box center [46, 59] width 93 height 22
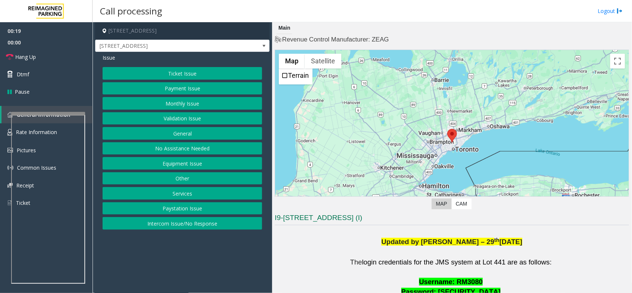
click at [261, 71] on button "Ticket Issue" at bounding box center [183, 73] width 160 height 13
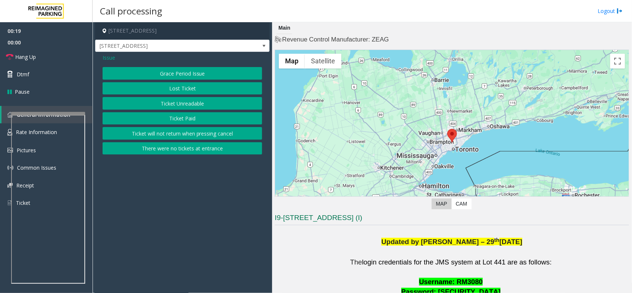
click at [210, 108] on button "Ticket Unreadable" at bounding box center [183, 103] width 160 height 13
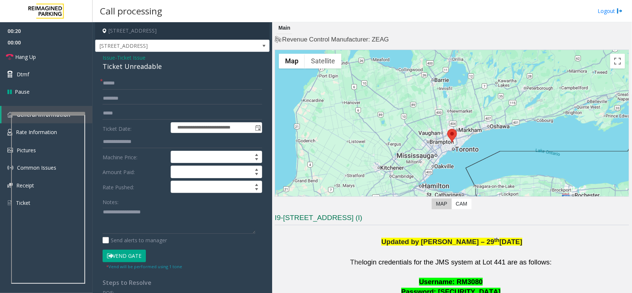
click at [148, 63] on div "Ticket Unreadable" at bounding box center [183, 66] width 160 height 10
copy div "Ticket Unreadable"
drag, startPoint x: 150, startPoint y: 222, endPoint x: 223, endPoint y: 221, distance: 72.9
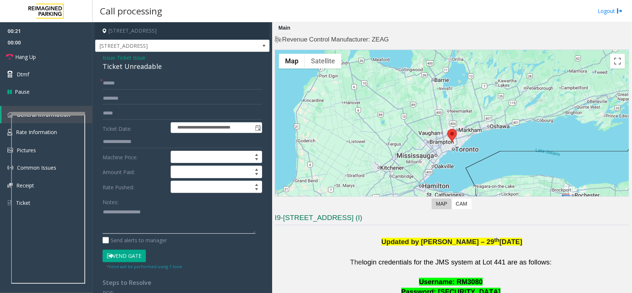
click at [150, 222] on textarea at bounding box center [179, 220] width 153 height 28
paste textarea "**********"
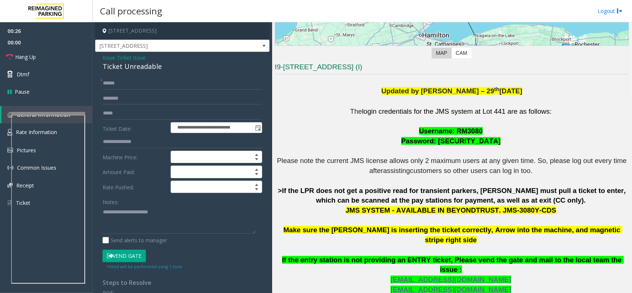
scroll to position [185, 0]
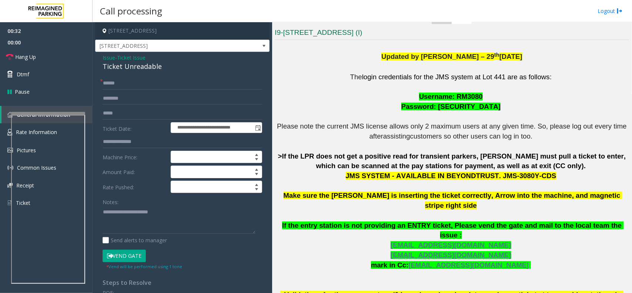
drag, startPoint x: 191, startPoint y: 241, endPoint x: 188, endPoint y: 239, distance: 4.0
click at [191, 234] on div "Send alerts to manager" at bounding box center [183, 240] width 160 height 8
click at [182, 230] on textarea at bounding box center [179, 220] width 153 height 28
paste textarea "**********"
type textarea "**********"
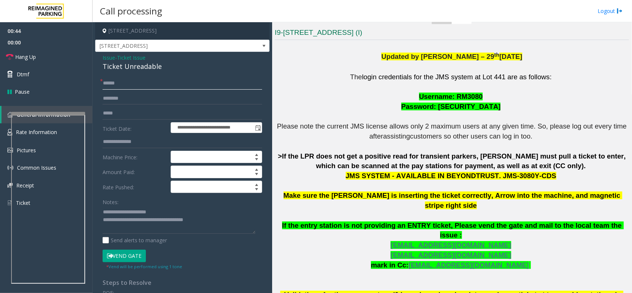
drag, startPoint x: 126, startPoint y: 80, endPoint x: 131, endPoint y: 73, distance: 9.0
click at [127, 80] on input "text" at bounding box center [183, 83] width 160 height 13
type input "********"
click at [117, 234] on button "Vend Gate" at bounding box center [124, 256] width 43 height 13
click at [56, 57] on link "Hang Up" at bounding box center [46, 56] width 93 height 17
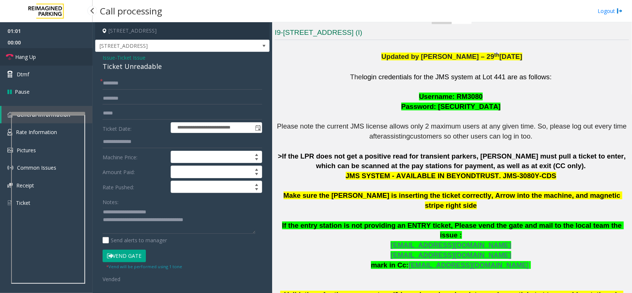
click at [56, 57] on link "Hang Up" at bounding box center [46, 56] width 93 height 17
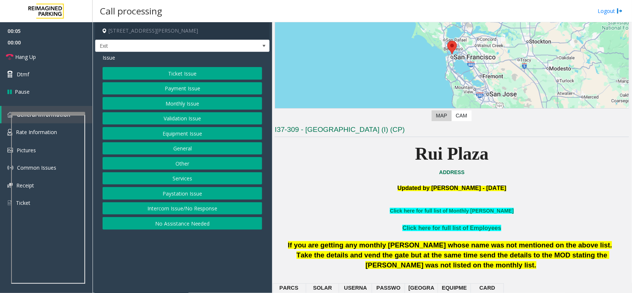
scroll to position [93, 0]
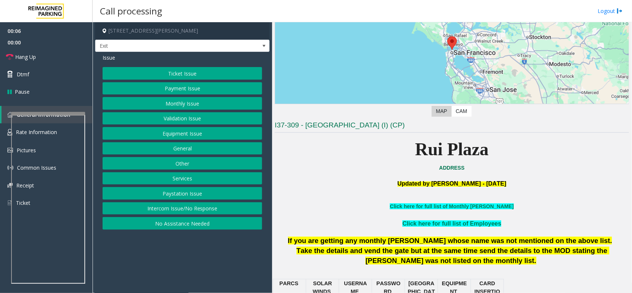
click at [171, 177] on button "Services" at bounding box center [183, 178] width 160 height 13
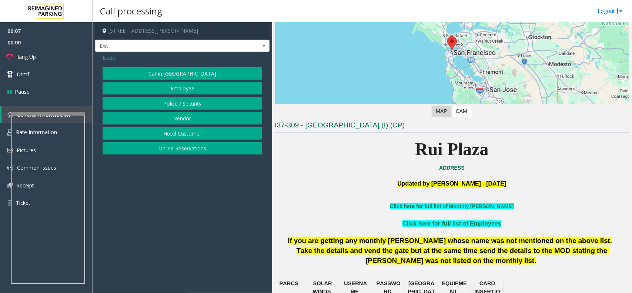
click at [158, 134] on button "Hotel Customer" at bounding box center [183, 133] width 160 height 13
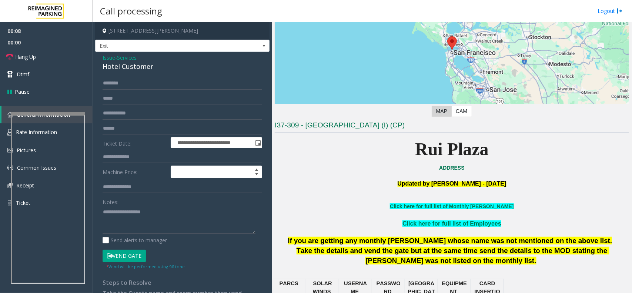
click at [120, 72] on div "**********" at bounding box center [182, 185] width 174 height 267
click at [118, 67] on div "Hotel Customer" at bounding box center [183, 66] width 160 height 10
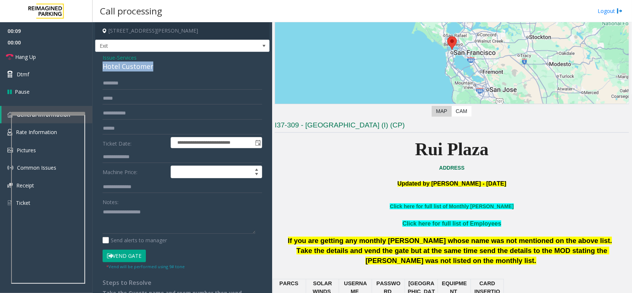
click at [118, 67] on div "Hotel Customer" at bounding box center [183, 66] width 160 height 10
copy div "Hotel Customer"
drag, startPoint x: 124, startPoint y: 222, endPoint x: 127, endPoint y: 218, distance: 5.7
click at [124, 221] on textarea at bounding box center [179, 220] width 153 height 28
paste textarea "**********"
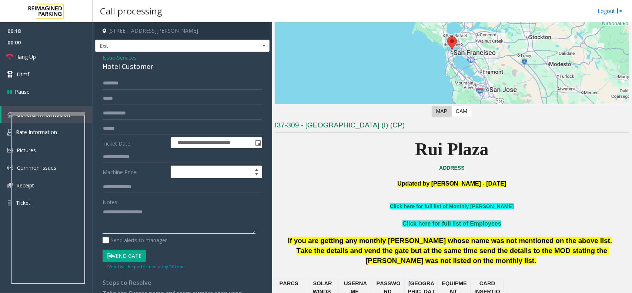
click at [113, 228] on textarea at bounding box center [179, 220] width 153 height 28
paste textarea "**********"
type textarea "**********"
click at [138, 160] on input "text" at bounding box center [183, 157] width 160 height 13
type input "*"
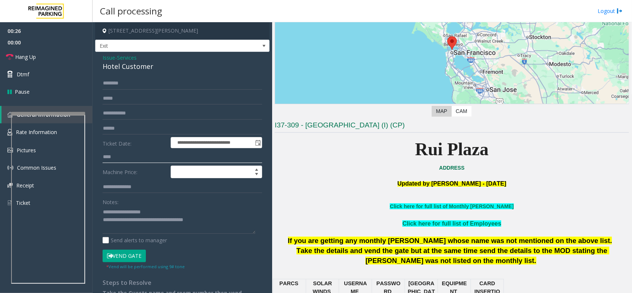
type input "****"
click at [133, 84] on input "text" at bounding box center [183, 83] width 160 height 13
type input "****"
click at [138, 234] on form "**********" at bounding box center [183, 173] width 160 height 192
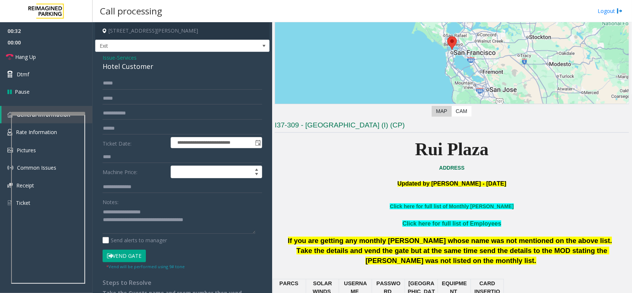
click at [140, 234] on button "Vend Gate" at bounding box center [124, 256] width 43 height 13
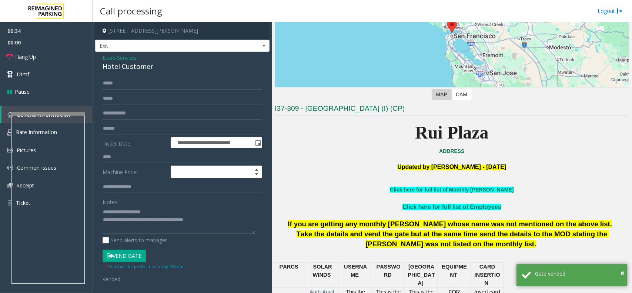
scroll to position [139, 0]
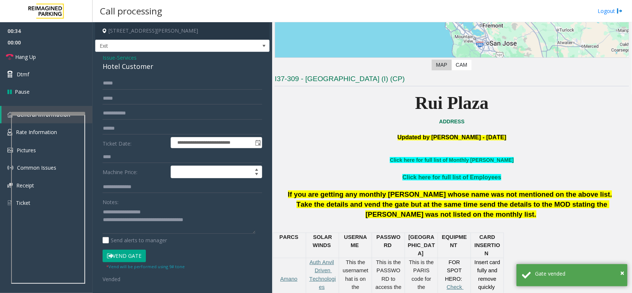
click at [337, 195] on span "If you are getting any monthly [PERSON_NAME] whose name was not mentioned on th…" at bounding box center [450, 194] width 324 height 8
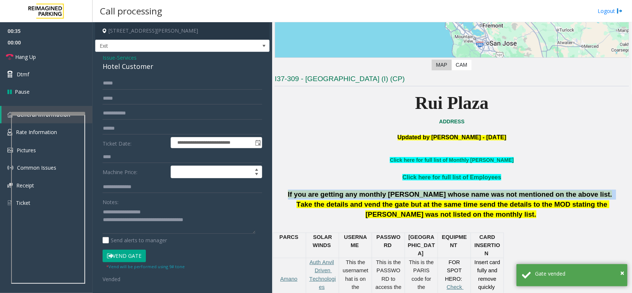
click at [337, 195] on span "If you are getting any monthly [PERSON_NAME] whose name was not mentioned on th…" at bounding box center [450, 194] width 324 height 8
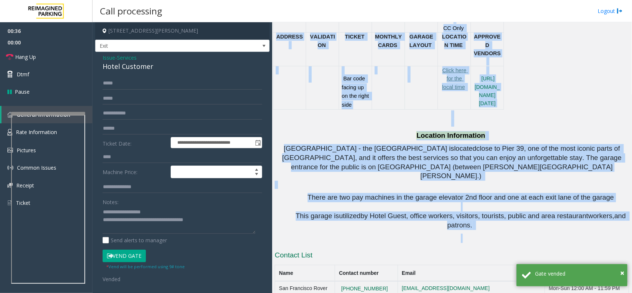
scroll to position [662, 0]
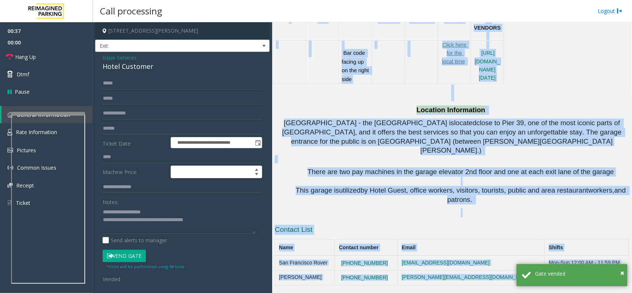
drag, startPoint x: 337, startPoint y: 195, endPoint x: 433, endPoint y: 239, distance: 105.7
click at [439, 198] on p "This garage is utilized by Hotel Guest, office workers, visitors, tourists, pub…" at bounding box center [460, 195] width 336 height 19
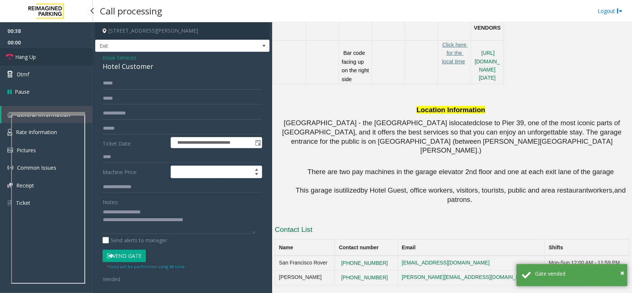
click at [67, 57] on link "Hang Up" at bounding box center [46, 56] width 93 height 17
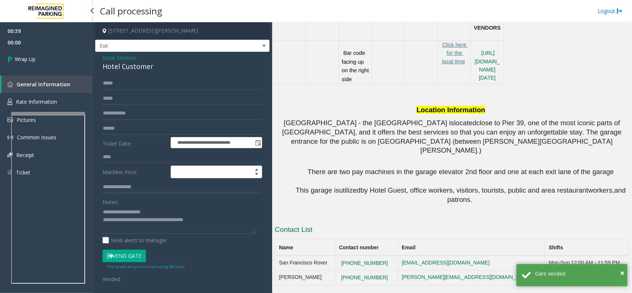
click at [67, 57] on link "Wrap Up" at bounding box center [46, 59] width 93 height 22
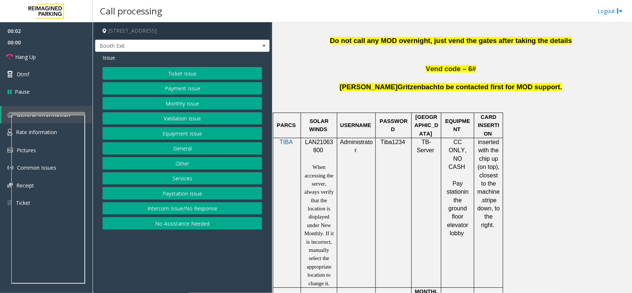
scroll to position [416, 0]
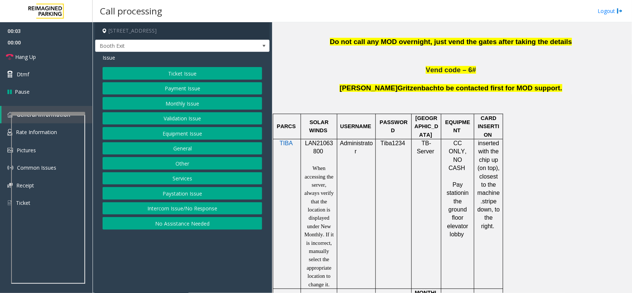
drag, startPoint x: 324, startPoint y: 152, endPoint x: 319, endPoint y: 149, distance: 5.1
click at [324, 152] on p "LAN21063800" at bounding box center [319, 147] width 31 height 17
click at [319, 149] on span "LAN21063800" at bounding box center [319, 147] width 28 height 14
drag, startPoint x: 319, startPoint y: 149, endPoint x: 312, endPoint y: 149, distance: 7.8
click at [312, 149] on p "LAN21063800" at bounding box center [319, 147] width 31 height 17
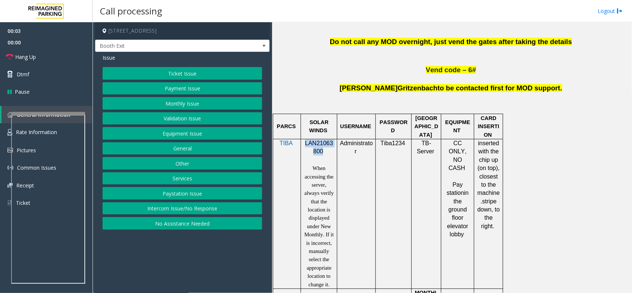
copy span "LAN21063800"
drag, startPoint x: 172, startPoint y: 206, endPoint x: 154, endPoint y: 63, distance: 144.5
click at [173, 204] on button "Intercom Issue/No Response" at bounding box center [183, 208] width 160 height 13
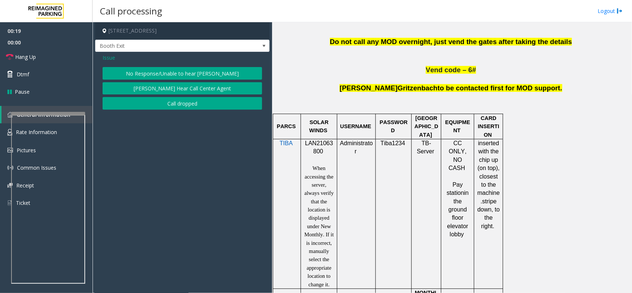
click at [154, 57] on div "Issue" at bounding box center [183, 58] width 160 height 8
click at [157, 67] on button "No Response/Unable to hear [PERSON_NAME]" at bounding box center [183, 73] width 160 height 13
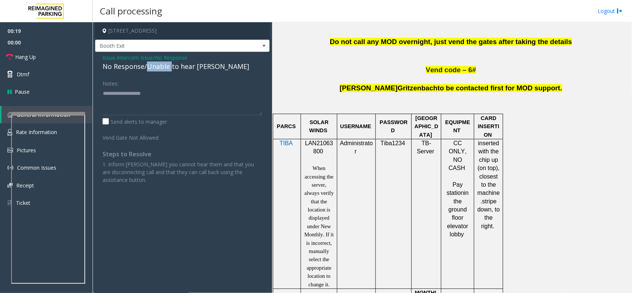
click at [157, 67] on div "No Response/Unable to hear [PERSON_NAME]" at bounding box center [183, 66] width 160 height 10
copy div "No Response/Unable to hear [PERSON_NAME]"
click at [169, 110] on textarea at bounding box center [183, 101] width 160 height 28
paste textarea "**********"
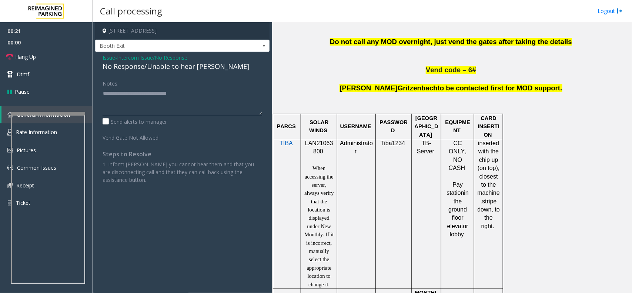
type textarea "**********"
click at [48, 52] on link "Hang Up" at bounding box center [46, 56] width 93 height 17
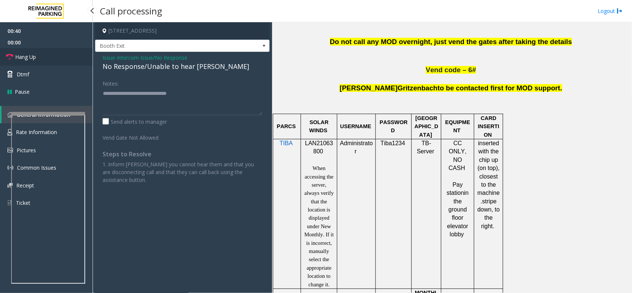
click at [48, 52] on link "Hang Up" at bounding box center [46, 56] width 93 height 17
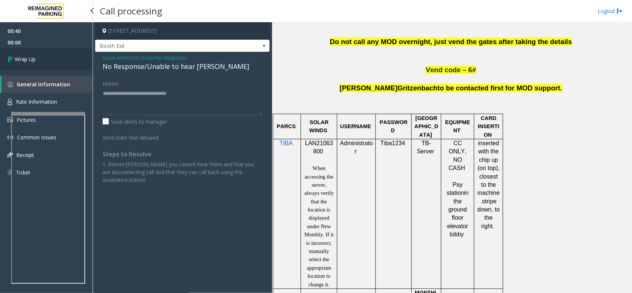
click at [48, 52] on link "Wrap Up" at bounding box center [46, 59] width 93 height 22
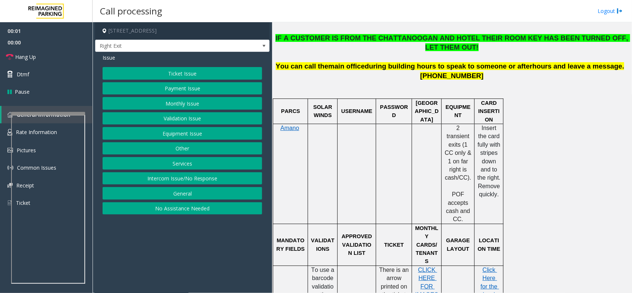
scroll to position [370, 0]
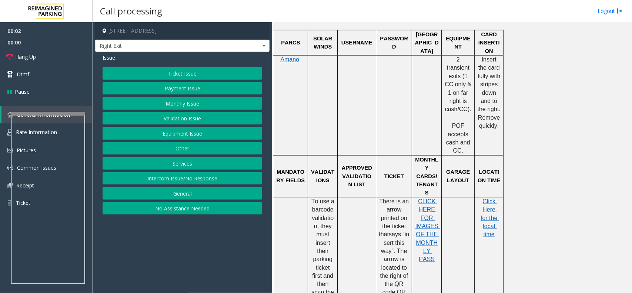
click at [481, 58] on span "Insert the card fully with stripes down and to the right. Remove quickly." at bounding box center [490, 92] width 25 height 73
drag, startPoint x: 481, startPoint y: 58, endPoint x: 489, endPoint y: 101, distance: 43.0
click at [489, 101] on span "Insert the card fully with stripes down and to the right. Remove quickly." at bounding box center [490, 92] width 25 height 73
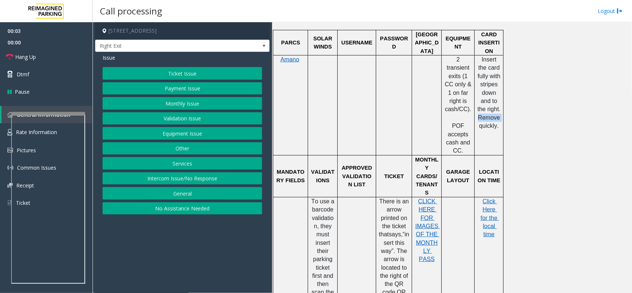
click at [489, 101] on span "Insert the card fully with stripes down and to the right. Remove quickly." at bounding box center [490, 92] width 25 height 73
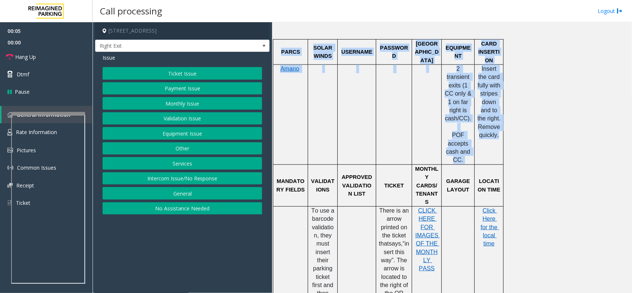
drag, startPoint x: 489, startPoint y: 101, endPoint x: 289, endPoint y: 30, distance: 212.4
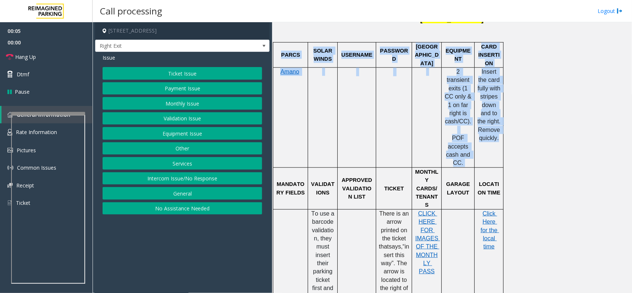
click at [289, 42] on td "PARCS" at bounding box center [290, 54] width 35 height 25
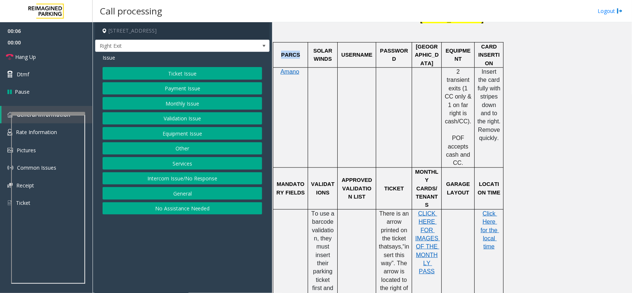
scroll to position [358, 0]
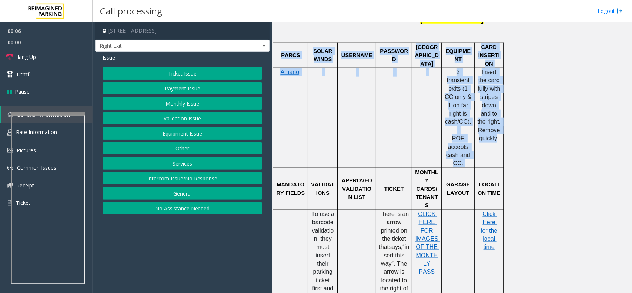
drag, startPoint x: 289, startPoint y: 30, endPoint x: 493, endPoint y: 136, distance: 230.1
click at [493, 136] on td "Insert the card fully with stripes down and to the right. Remove quickly." at bounding box center [489, 118] width 29 height 100
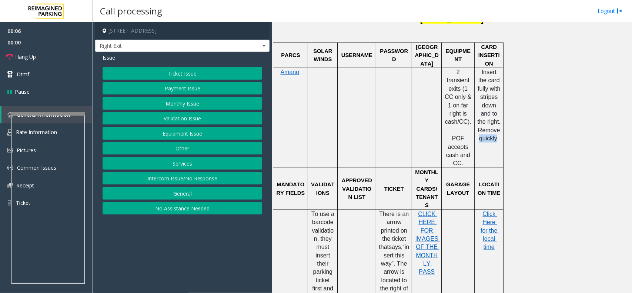
click at [493, 136] on td "Insert the card fully with stripes down and to the right. Remove quickly." at bounding box center [489, 118] width 29 height 100
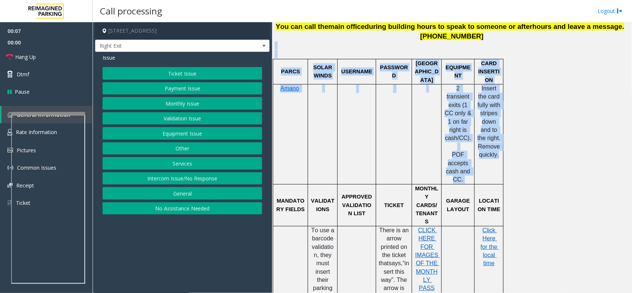
drag, startPoint x: 493, startPoint y: 136, endPoint x: 291, endPoint y: 29, distance: 229.0
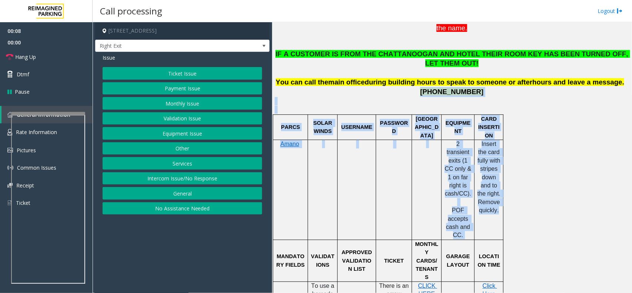
scroll to position [191, 0]
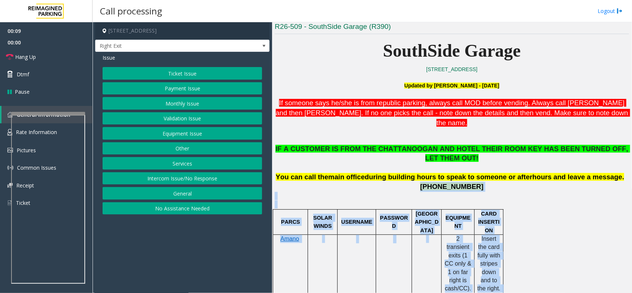
click at [174, 75] on button "Ticket Issue" at bounding box center [183, 73] width 160 height 13
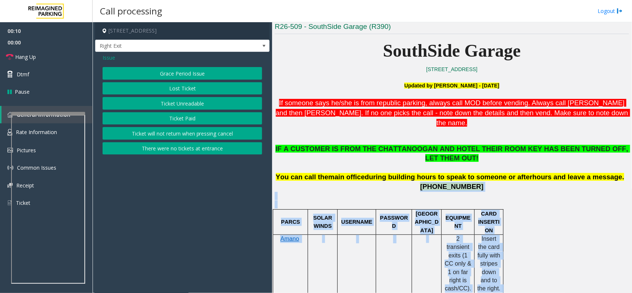
click at [219, 151] on button "There were no tickets at entrance" at bounding box center [183, 148] width 160 height 13
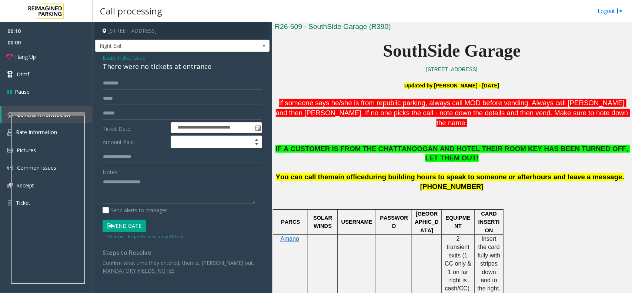
click at [179, 76] on div "**********" at bounding box center [182, 174] width 174 height 245
click at [174, 59] on div "Issue - Ticket Issue There were no tickets at entrance" at bounding box center [183, 63] width 160 height 18
click at [180, 61] on div "There were no tickets at entrance" at bounding box center [183, 66] width 160 height 10
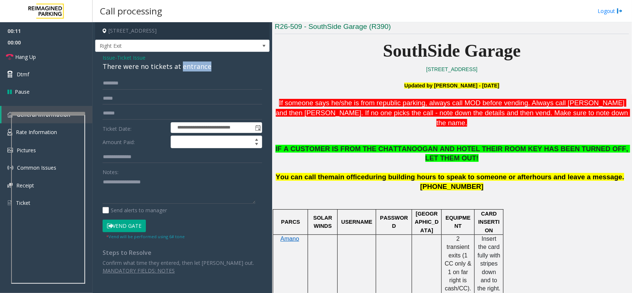
click at [180, 61] on div "There were no tickets at entrance" at bounding box center [183, 66] width 160 height 10
copy div "There were no tickets at entrance"
click at [181, 171] on div "Notes:" at bounding box center [183, 184] width 160 height 38
click at [130, 60] on span "Ticket Issue" at bounding box center [131, 58] width 29 height 8
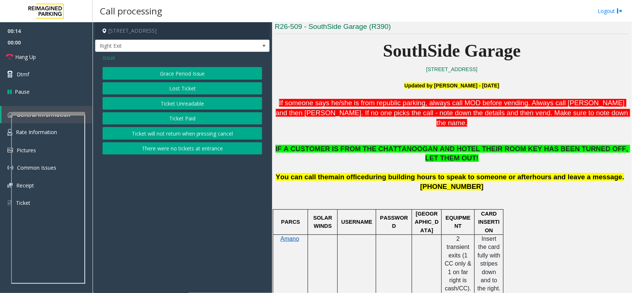
click at [181, 95] on div "Grace Period Issue Lost Ticket Ticket Unreadable Ticket Paid Ticket will not re…" at bounding box center [183, 110] width 160 height 87
click at [178, 90] on button "Lost Ticket" at bounding box center [183, 88] width 160 height 13
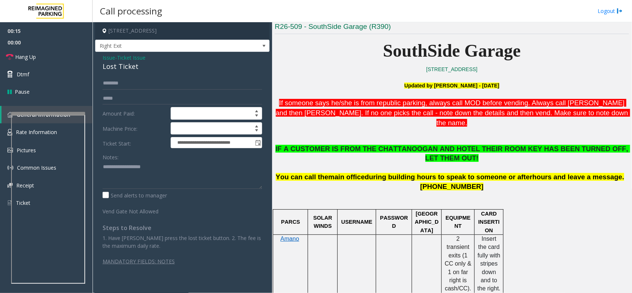
click at [144, 69] on div "Lost Ticket" at bounding box center [183, 66] width 160 height 10
copy div "Lost Ticket"
click at [168, 173] on textarea at bounding box center [183, 175] width 160 height 28
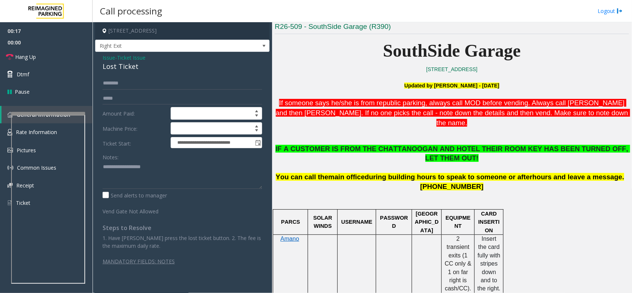
click at [124, 58] on span "Ticket Issue" at bounding box center [131, 58] width 29 height 8
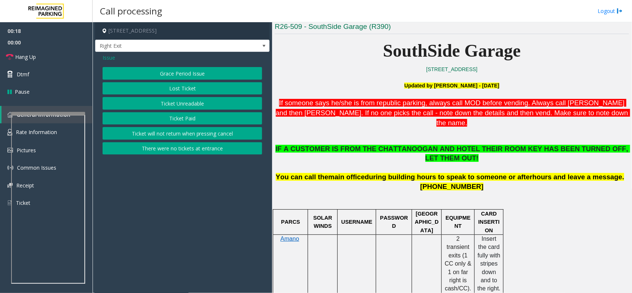
click at [198, 150] on button "There were no tickets at entrance" at bounding box center [183, 148] width 160 height 13
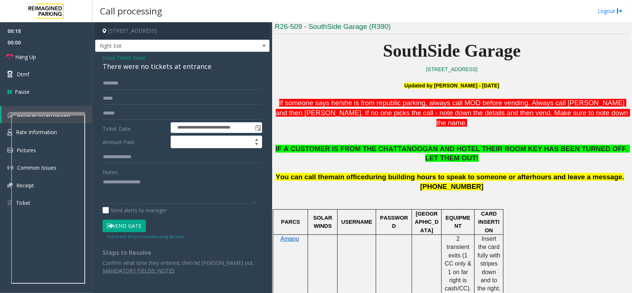
click at [154, 67] on div "There were no tickets at entrance" at bounding box center [183, 66] width 160 height 10
copy div "There were no tickets at entrance"
click at [153, 193] on textarea at bounding box center [179, 190] width 153 height 28
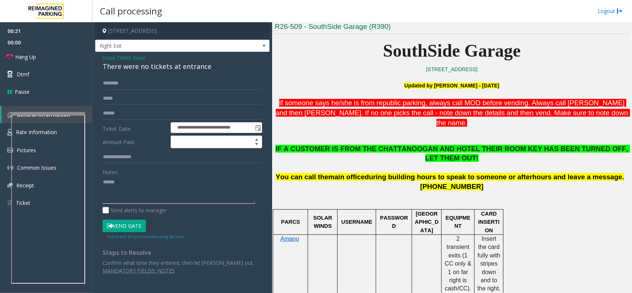
paste textarea "**********"
type textarea "**********"
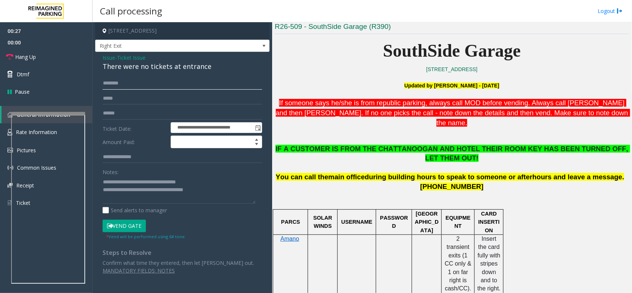
click at [170, 86] on input "text" at bounding box center [183, 83] width 160 height 13
click at [121, 226] on button "Vend Gate" at bounding box center [124, 226] width 43 height 13
drag, startPoint x: 136, startPoint y: 65, endPoint x: 145, endPoint y: 89, distance: 25.6
click at [137, 70] on div "There were no tickets at entrance" at bounding box center [183, 66] width 160 height 10
click at [145, 89] on input "******" at bounding box center [183, 83] width 160 height 13
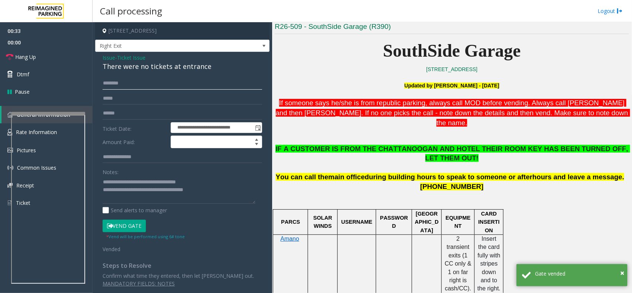
click at [126, 86] on input "******" at bounding box center [183, 83] width 160 height 13
click at [179, 84] on input "******" at bounding box center [183, 83] width 160 height 13
type input "******"
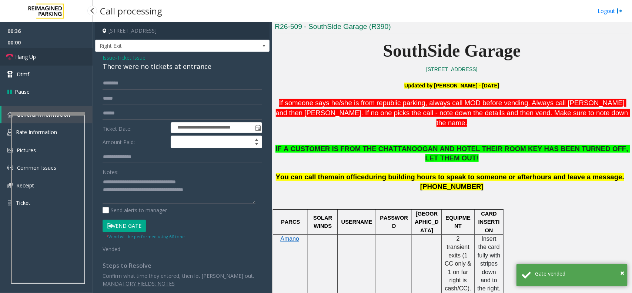
click at [58, 48] on link "Hang Up" at bounding box center [46, 56] width 93 height 17
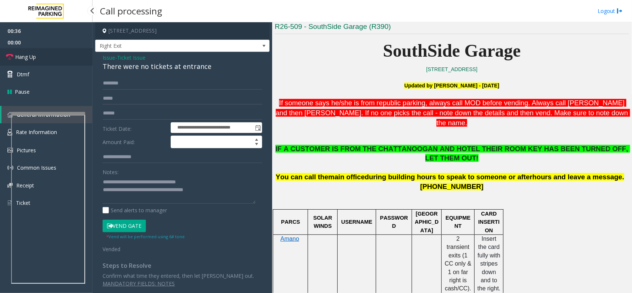
click at [58, 48] on link "Hang Up" at bounding box center [46, 56] width 93 height 17
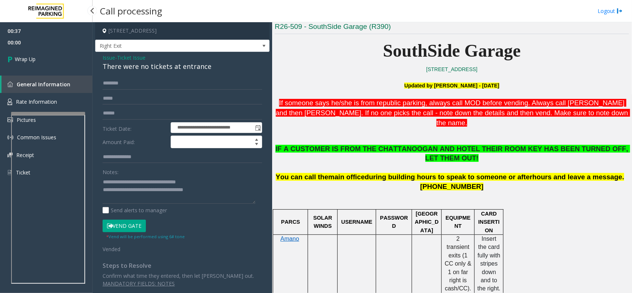
click at [58, 48] on link "Wrap Up" at bounding box center [46, 59] width 93 height 22
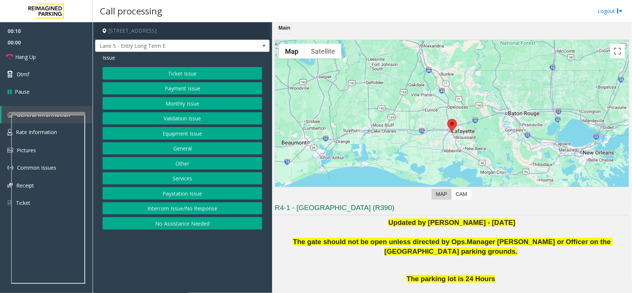
click at [250, 218] on div "Ticket Issue Payment Issue Monthly Issue Validation Issue Equipment Issue Gener…" at bounding box center [183, 148] width 160 height 163
click at [247, 205] on button "Intercom Issue/No Response" at bounding box center [183, 208] width 160 height 13
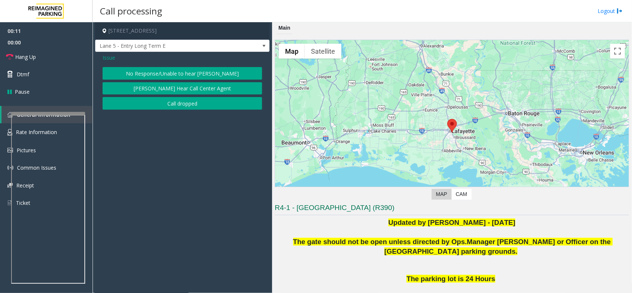
click at [192, 78] on button "No Response/Unable to hear [PERSON_NAME]" at bounding box center [183, 73] width 160 height 13
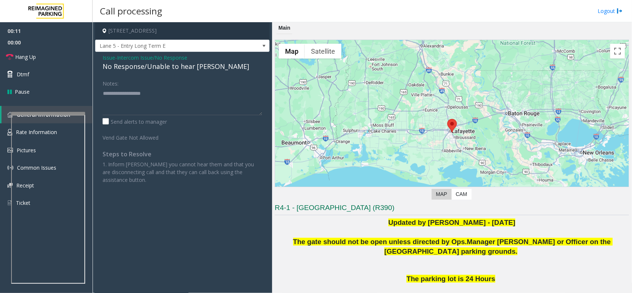
click at [184, 70] on div "No Response/Unable to hear [PERSON_NAME]" at bounding box center [183, 66] width 160 height 10
type textarea "**********"
click at [50, 63] on link "Hang Up" at bounding box center [46, 56] width 93 height 17
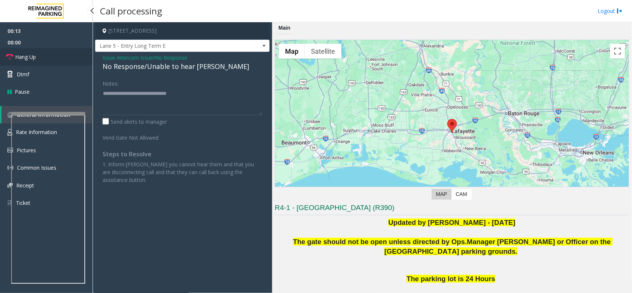
click at [50, 63] on link "Hang Up" at bounding box center [46, 56] width 93 height 17
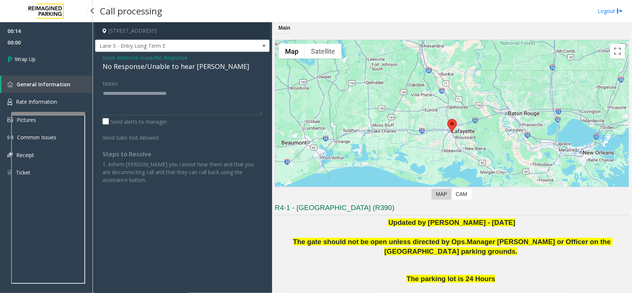
click at [50, 63] on link "Wrap Up" at bounding box center [46, 59] width 93 height 22
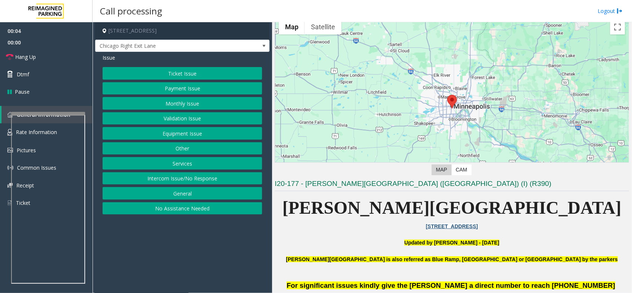
scroll to position [139, 0]
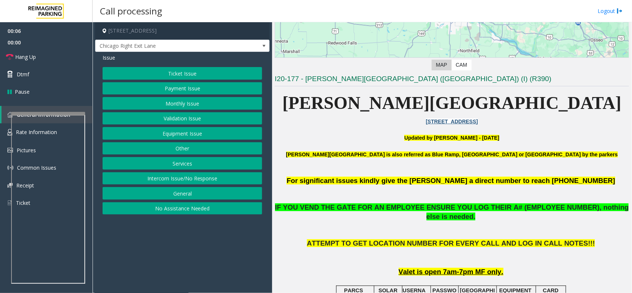
click at [191, 118] on button "Validation Issue" at bounding box center [183, 118] width 160 height 13
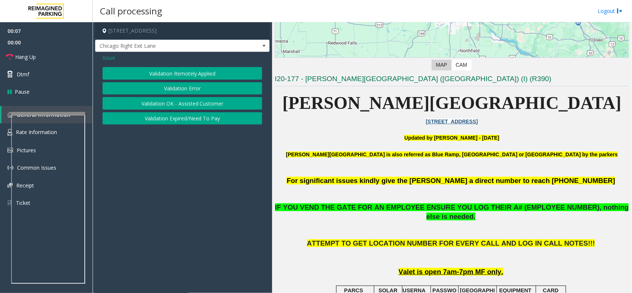
click at [187, 87] on button "Validation Error" at bounding box center [183, 88] width 160 height 13
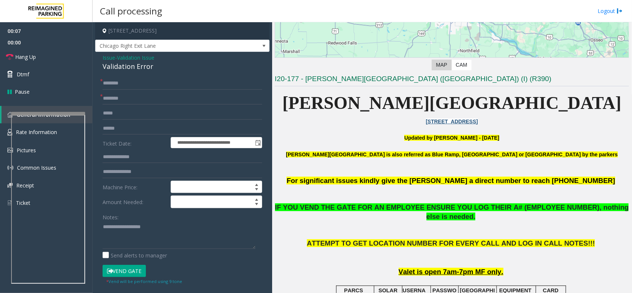
click at [134, 66] on div "Validation Error" at bounding box center [183, 66] width 160 height 10
drag, startPoint x: 169, startPoint y: 217, endPoint x: 158, endPoint y: 235, distance: 21.1
paste textarea "**********"
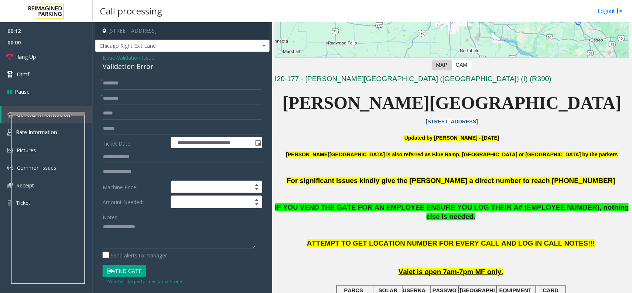
click at [102, 227] on div "**********" at bounding box center [182, 276] width 171 height 398
click at [103, 228] on textarea at bounding box center [179, 235] width 153 height 28
click at [88, 234] on div "00:28 00:00 Hang Up Dtmf Pause General Information Rate Information Pictures Co…" at bounding box center [46, 168] width 93 height 293
paste textarea "**********"
click at [135, 234] on textarea at bounding box center [179, 235] width 153 height 28
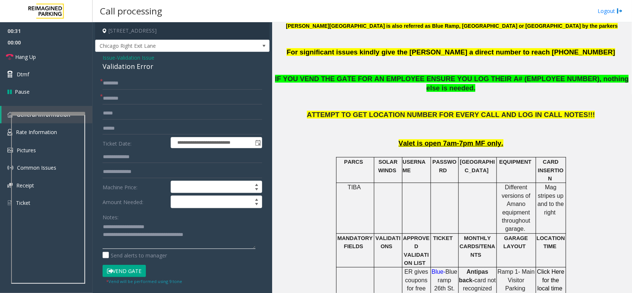
scroll to position [278, 0]
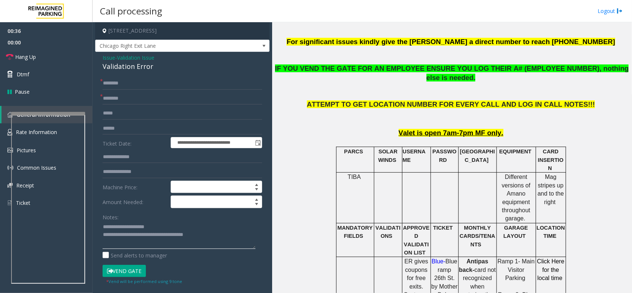
click at [132, 234] on textarea at bounding box center [179, 235] width 153 height 28
paste textarea "**********"
click at [136, 234] on button "Vend Gate" at bounding box center [124, 271] width 43 height 13
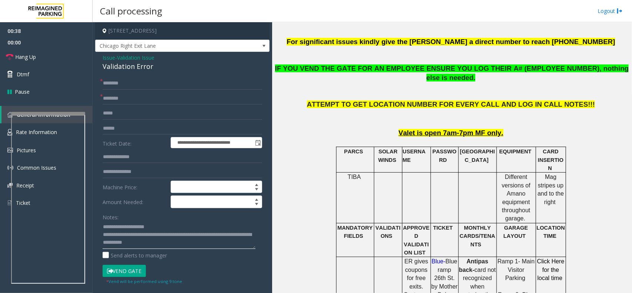
click at [136, 234] on textarea at bounding box center [179, 235] width 153 height 28
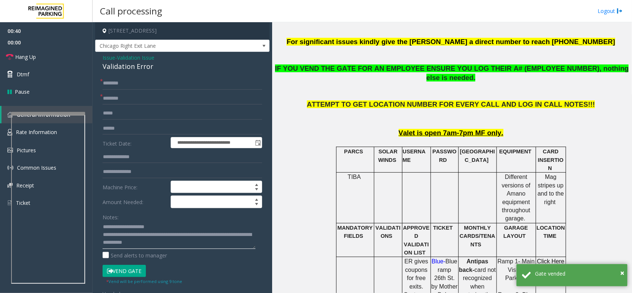
type textarea "**********"
click at [124, 84] on input "text" at bounding box center [183, 83] width 160 height 13
type input "**"
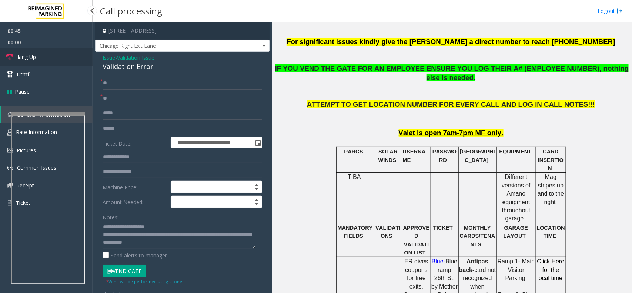
type input "**"
click at [50, 57] on link "Hang Up" at bounding box center [46, 56] width 93 height 17
click at [46, 61] on link "Hang Up" at bounding box center [46, 56] width 93 height 17
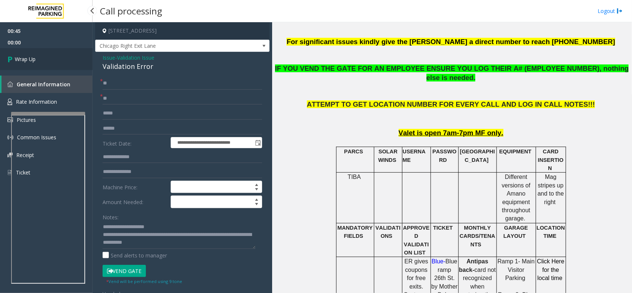
click at [46, 61] on link "Wrap Up" at bounding box center [46, 59] width 93 height 22
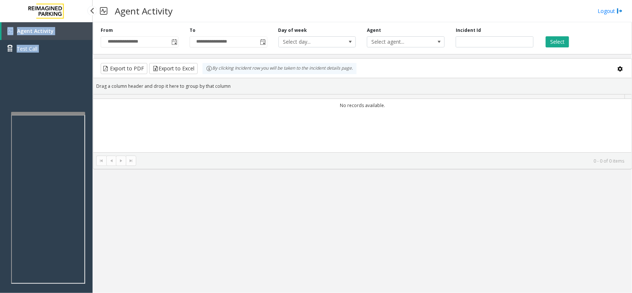
click at [46, 61] on div "Agent Activity Test Call" at bounding box center [46, 42] width 93 height 41
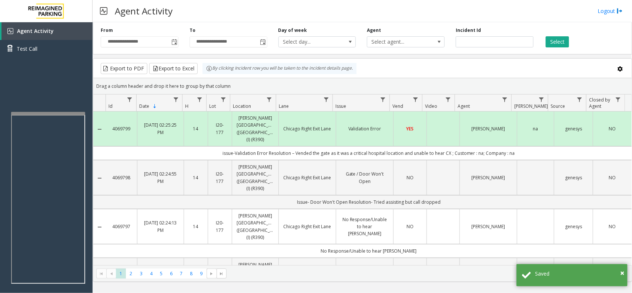
click at [119, 32] on div "**********" at bounding box center [139, 37] width 89 height 20
